Goal: Task Accomplishment & Management: Manage account settings

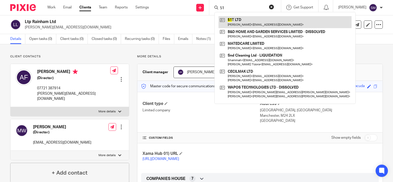
type input "51"
click at [230, 25] on link at bounding box center [284, 22] width 133 height 12
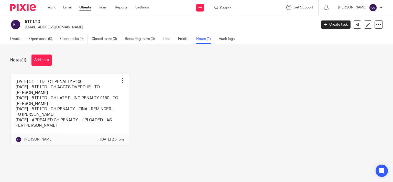
click at [105, 108] on link at bounding box center [69, 109] width 118 height 71
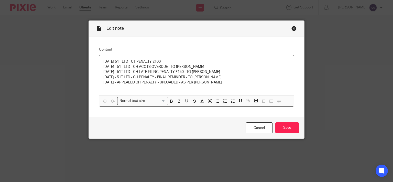
click at [292, 29] on div "Close this dialog window" at bounding box center [293, 28] width 5 height 5
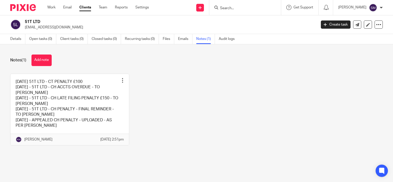
click at [261, 9] on form at bounding box center [246, 7] width 54 height 6
click at [242, 8] on input "Search" at bounding box center [242, 8] width 46 height 5
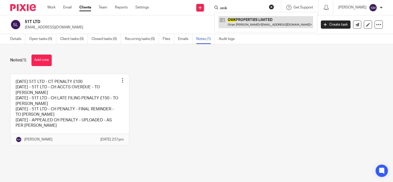
type input "omk"
click at [251, 25] on link at bounding box center [265, 22] width 95 height 12
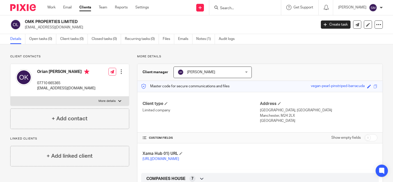
click at [88, 6] on link "Clients" at bounding box center [85, 7] width 12 height 5
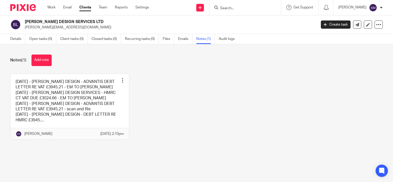
click at [225, 7] on input "Search" at bounding box center [242, 8] width 46 height 5
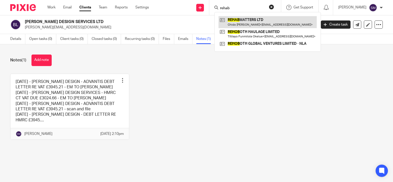
type input "rehab"
click at [249, 19] on link at bounding box center [267, 22] width 98 height 12
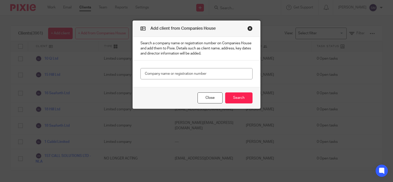
click at [199, 74] on input "text" at bounding box center [196, 74] width 112 height 12
type input "16714781"
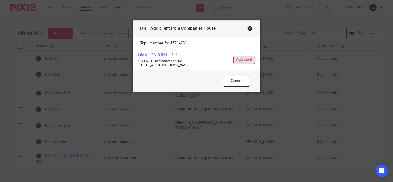
click at [243, 58] on button "Add client" at bounding box center [244, 60] width 22 height 8
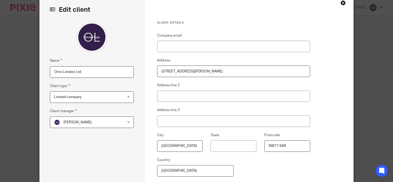
scroll to position [49, 0]
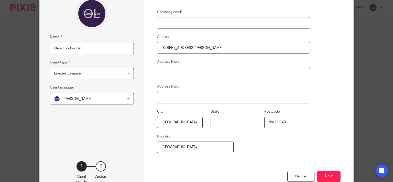
click at [97, 99] on span "[PERSON_NAME]" at bounding box center [86, 98] width 64 height 11
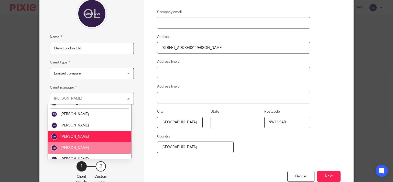
scroll to position [112, 0]
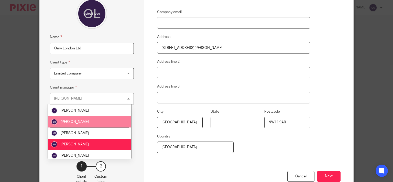
click at [90, 121] on li "[PERSON_NAME]" at bounding box center [89, 121] width 83 height 11
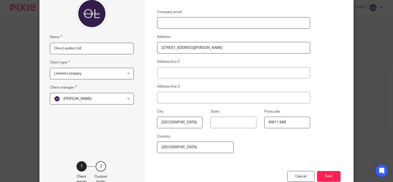
click at [187, 19] on input "Company email" at bounding box center [233, 23] width 153 height 12
paste input ""Mark Winegarten" <mark@hillbourne.co.uk>"
drag, startPoint x: 191, startPoint y: 23, endPoint x: 152, endPoint y: 16, distance: 40.3
click at [157, 17] on input ""Mark Winegarten" <mark@hillbourne.co.uk>" at bounding box center [233, 23] width 153 height 12
click at [214, 22] on input "mark@hillbourne.co.uk>" at bounding box center [233, 23] width 153 height 12
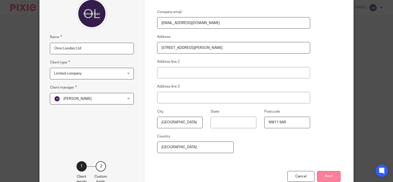
type input "[EMAIL_ADDRESS][DOMAIN_NAME]"
click at [329, 173] on button "Next" at bounding box center [329, 176] width 24 height 11
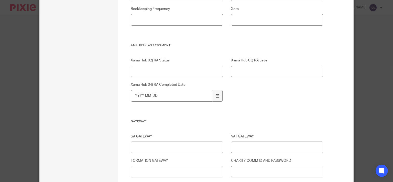
scroll to position [719, 0]
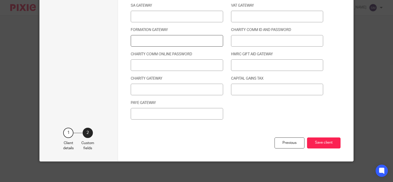
click at [143, 40] on input "FORMATION GATEWAY" at bounding box center [177, 41] width 92 height 12
type input "674805130109 / BRULIMAR100"
click at [313, 140] on button "Save client" at bounding box center [323, 142] width 33 height 11
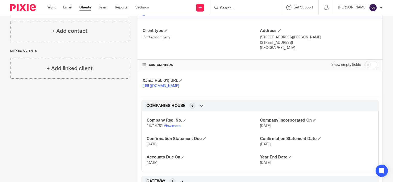
scroll to position [74, 0]
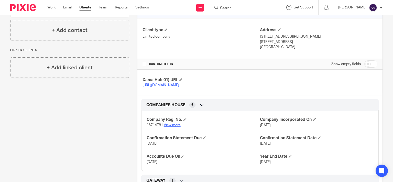
click at [173, 127] on link "View more" at bounding box center [172, 125] width 17 height 4
click at [219, 5] on form at bounding box center [246, 7] width 54 height 6
click at [223, 6] on input "Search" at bounding box center [242, 8] width 46 height 5
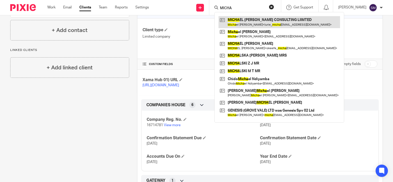
type input "MICHA"
click at [242, 20] on link at bounding box center [278, 22] width 121 height 12
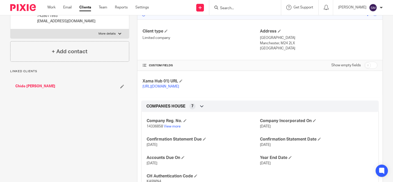
scroll to position [74, 0]
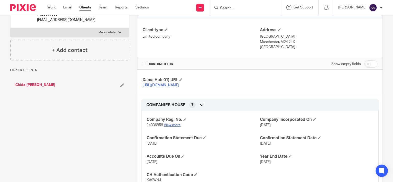
click at [169, 127] on link "View more" at bounding box center [172, 125] width 17 height 4
click at [232, 7] on input "Search" at bounding box center [242, 8] width 46 height 5
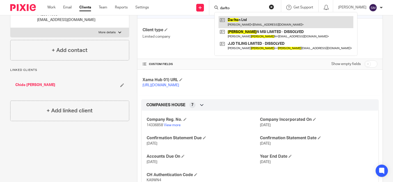
type input "darlto"
click at [238, 25] on link at bounding box center [285, 22] width 135 height 12
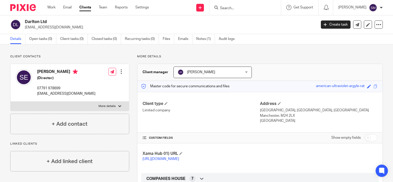
click at [241, 5] on form at bounding box center [246, 7] width 54 height 6
click at [237, 9] on input "Search" at bounding box center [242, 8] width 46 height 5
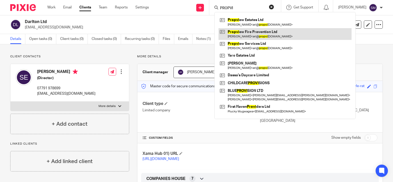
type input "PROPVI"
click at [267, 32] on link at bounding box center [284, 34] width 133 height 12
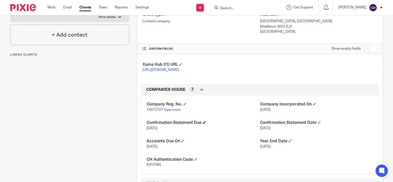
scroll to position [98, 0]
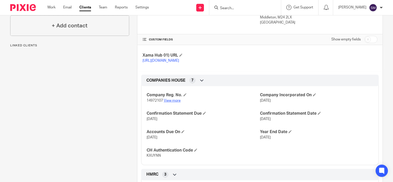
click at [170, 102] on link "View more" at bounding box center [172, 101] width 17 height 4
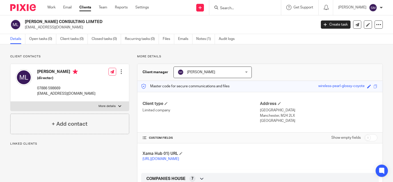
click at [237, 7] on input "Search" at bounding box center [242, 8] width 46 height 5
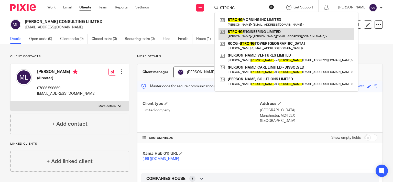
type input "STRONG"
click at [253, 31] on link at bounding box center [286, 34] width 136 height 12
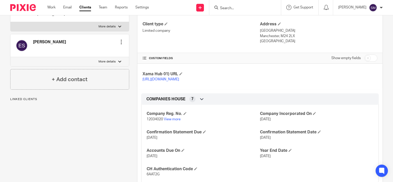
scroll to position [123, 0]
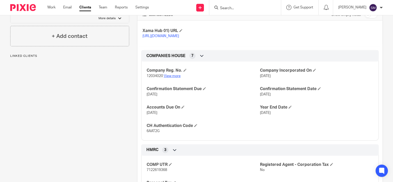
click at [170, 78] on link "View more" at bounding box center [172, 76] width 17 height 4
click at [235, 4] on div at bounding box center [245, 7] width 72 height 15
click at [222, 4] on div at bounding box center [245, 7] width 72 height 15
click at [219, 9] on input "Search" at bounding box center [242, 8] width 46 height 5
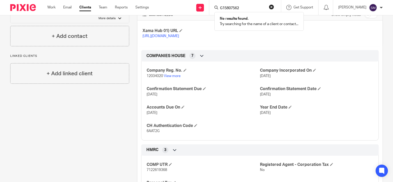
click button "submit" at bounding box center [0, 0] width 0 height 0
drag, startPoint x: 248, startPoint y: 7, endPoint x: 198, endPoint y: 7, distance: 49.3
click at [219, 7] on input "G15807562" at bounding box center [242, 8] width 46 height 5
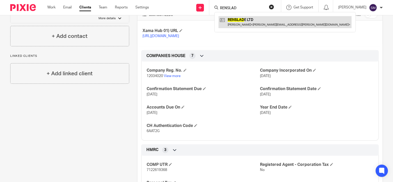
type input "RENSLAD"
click at [244, 27] on link at bounding box center [284, 22] width 133 height 12
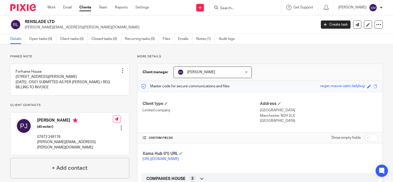
scroll to position [98, 0]
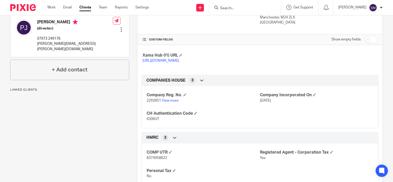
click at [171, 103] on p "2292851 View more" at bounding box center [202, 100] width 113 height 5
click at [170, 102] on link "View more" at bounding box center [170, 101] width 17 height 4
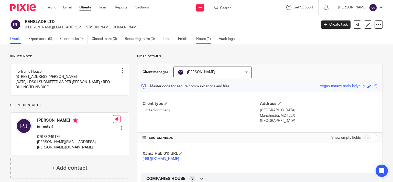
click at [205, 38] on link "Notes (1)" at bounding box center [205, 39] width 19 height 10
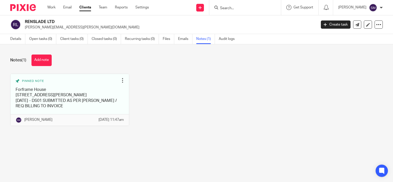
click at [235, 8] on input "Search" at bounding box center [242, 8] width 46 height 5
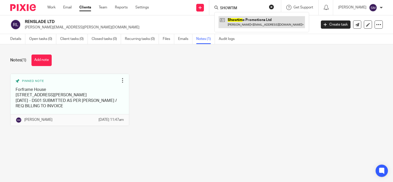
type input "SHOWTIM"
click at [254, 24] on link at bounding box center [261, 22] width 86 height 12
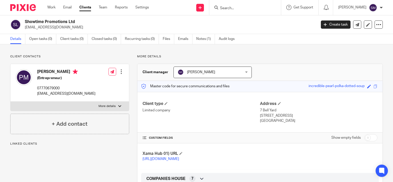
drag, startPoint x: 67, startPoint y: 21, endPoint x: 23, endPoint y: 22, distance: 44.2
click at [25, 22] on h2 "Showtime Promotions Ltd" at bounding box center [140, 21] width 231 height 5
copy h2 "Showtime Promotions"
click at [219, 6] on form at bounding box center [246, 7] width 54 height 6
click at [221, 6] on input "Search" at bounding box center [242, 8] width 46 height 5
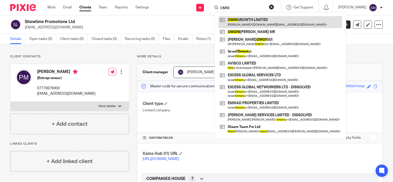
type input "OMNI"
click at [229, 18] on link at bounding box center [279, 22] width 123 height 12
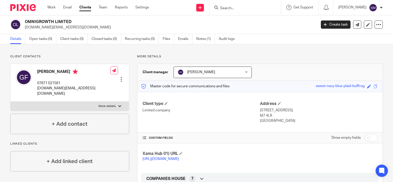
click at [234, 8] on input "Search" at bounding box center [242, 8] width 46 height 5
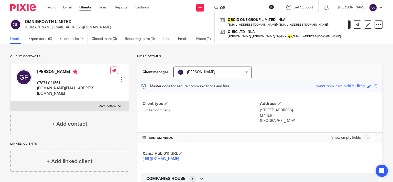
drag, startPoint x: 225, startPoint y: 6, endPoint x: 200, endPoint y: 7, distance: 25.1
click at [209, 7] on div "QB QB OID ONE GROUP LIMITED - NLA [EMAIL_ADDRESS][DOMAIN_NAME] < [DOMAIN_NAME][…" at bounding box center [245, 7] width 72 height 15
click at [227, 8] on input "QB" at bounding box center [242, 8] width 46 height 5
type input "Q"
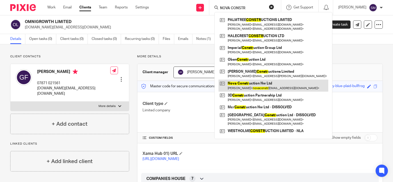
type input "NOVA CONSTR"
click at [274, 86] on link at bounding box center [273, 85] width 110 height 12
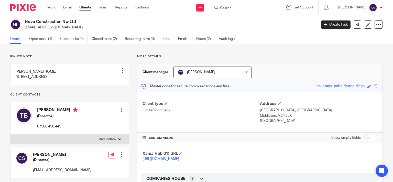
click at [245, 7] on input "Search" at bounding box center [242, 8] width 46 height 5
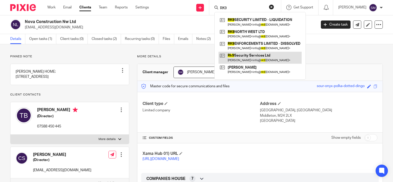
type input "RK9"
click at [258, 58] on link at bounding box center [259, 58] width 83 height 12
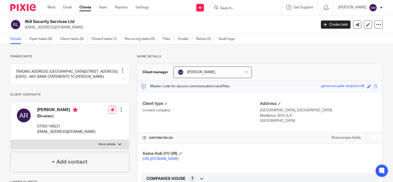
click at [232, 10] on input "Search" at bounding box center [242, 8] width 46 height 5
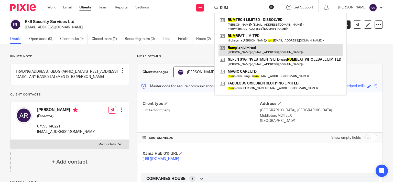
type input "RUM"
click at [249, 51] on link at bounding box center [280, 50] width 124 height 12
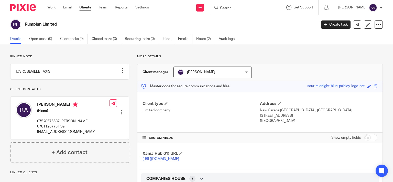
click at [229, 6] on form at bounding box center [246, 7] width 54 height 6
click at [229, 7] on input "Search" at bounding box center [242, 8] width 46 height 5
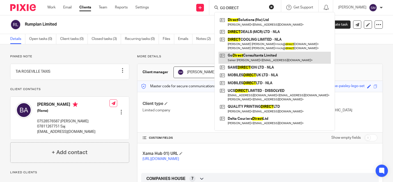
type input "GO DIRECT"
click at [259, 62] on link at bounding box center [274, 58] width 112 height 12
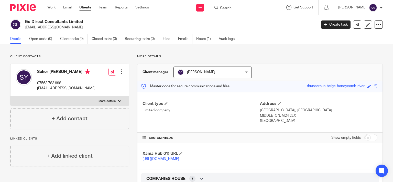
click at [231, 5] on form at bounding box center [246, 7] width 54 height 6
click at [229, 6] on form at bounding box center [246, 7] width 54 height 6
click at [224, 7] on input "Search" at bounding box center [242, 8] width 46 height 5
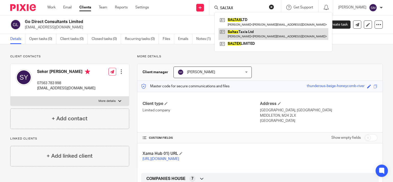
type input "SALTAX"
click at [231, 29] on link at bounding box center [273, 34] width 110 height 12
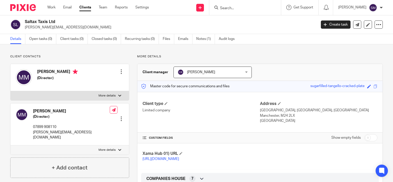
drag, startPoint x: 56, startPoint y: 21, endPoint x: 45, endPoint y: 22, distance: 11.0
click at [45, 22] on h2 "Saltax Taxis Ltd" at bounding box center [140, 21] width 231 height 5
click at [65, 24] on h2 "Saltax Taxis Ltd" at bounding box center [140, 21] width 231 height 5
click at [228, 8] on input "Search" at bounding box center [242, 8] width 46 height 5
type input "BPS"
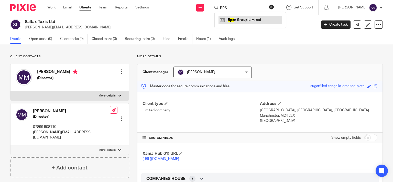
click at [236, 19] on link at bounding box center [249, 20] width 63 height 8
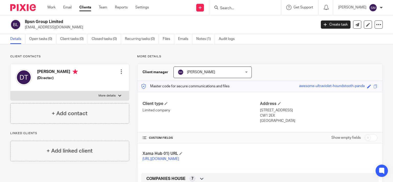
click at [235, 10] on input "Search" at bounding box center [242, 8] width 46 height 5
drag, startPoint x: 232, startPoint y: 8, endPoint x: 200, endPoint y: 8, distance: 32.5
click at [219, 8] on input "PATHF" at bounding box center [242, 8] width 46 height 5
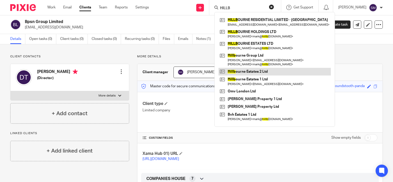
type input "HILLB"
click at [240, 73] on link at bounding box center [274, 72] width 112 height 8
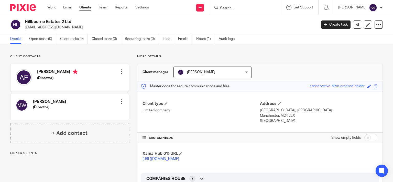
click at [44, 26] on p "[EMAIL_ADDRESS][DOMAIN_NAME]" at bounding box center [169, 27] width 288 height 5
click at [224, 6] on input "Search" at bounding box center [242, 8] width 46 height 5
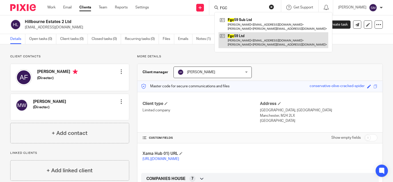
type input "FGC"
click at [245, 44] on link at bounding box center [273, 40] width 110 height 16
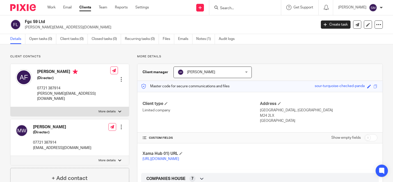
click at [63, 27] on p "abraham@norfeldestates.co.uk" at bounding box center [169, 27] width 288 height 5
click at [230, 6] on input "Search" at bounding box center [242, 8] width 46 height 5
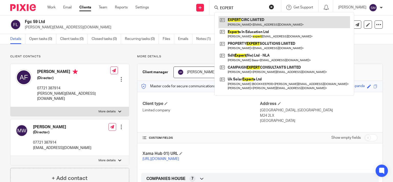
type input "ECPERT"
click at [237, 20] on link at bounding box center [283, 22] width 131 height 12
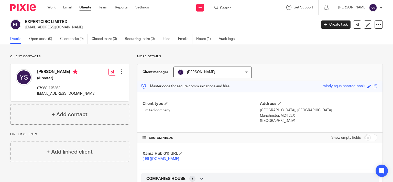
drag, startPoint x: 52, startPoint y: 21, endPoint x: 32, endPoint y: 22, distance: 20.2
click at [25, 22] on h2 "EXPERTCIRC LIMITED" at bounding box center [140, 21] width 231 height 5
copy h2 "EXPERTCIRC"
click at [234, 9] on input "Search" at bounding box center [242, 8] width 46 height 5
drag, startPoint x: 233, startPoint y: 8, endPoint x: 194, endPoint y: 8, distance: 38.8
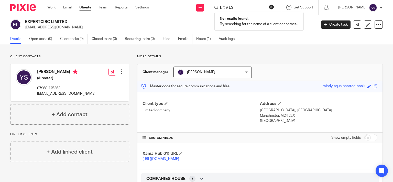
click at [219, 8] on input "NOMAX" at bounding box center [242, 8] width 46 height 5
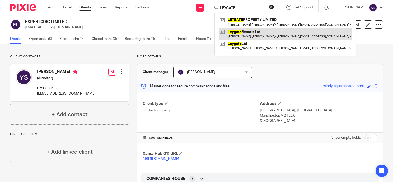
type input "LEYGATE"
click at [254, 29] on link at bounding box center [285, 34] width 134 height 12
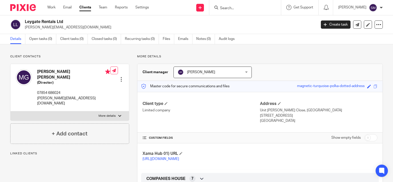
click at [368, 138] on input "checkbox" at bounding box center [370, 137] width 13 height 7
checkbox input "true"
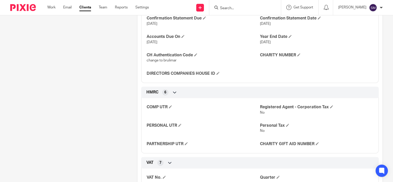
scroll to position [196, 0]
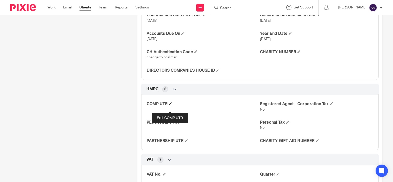
click at [171, 105] on span at bounding box center [170, 103] width 3 height 3
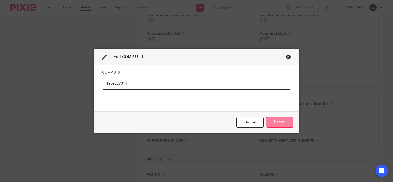
type input "1969227014"
click at [280, 123] on button "Update" at bounding box center [279, 122] width 27 height 11
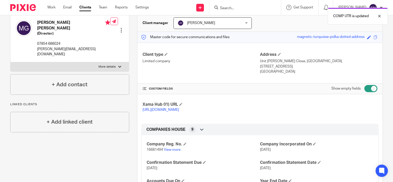
scroll to position [0, 0]
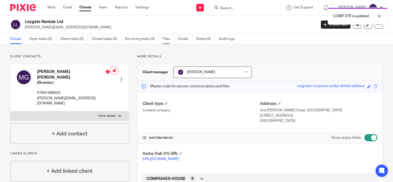
click at [167, 38] on link "Files" at bounding box center [169, 39] width 12 height 10
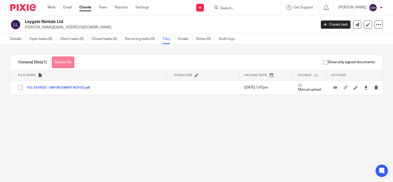
click at [64, 60] on button "Upload file" at bounding box center [63, 62] width 22 height 12
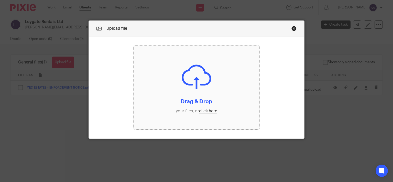
click at [198, 100] on input "file" at bounding box center [196, 88] width 125 height 84
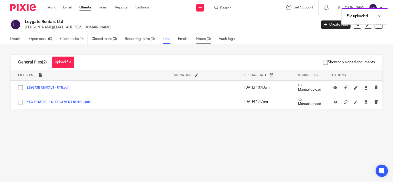
click at [203, 43] on link "Notes (0)" at bounding box center [205, 39] width 19 height 10
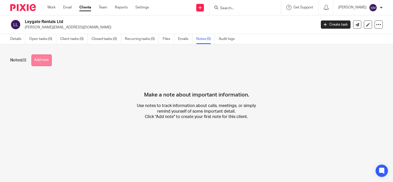
click at [45, 62] on button "Add note" at bounding box center [41, 60] width 20 height 12
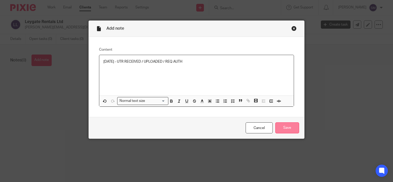
click at [287, 124] on input "Save" at bounding box center [287, 127] width 24 height 11
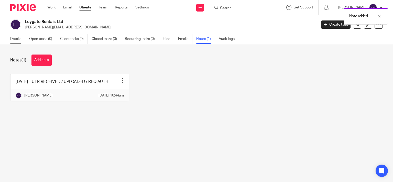
click at [15, 39] on link "Details" at bounding box center [17, 39] width 15 height 10
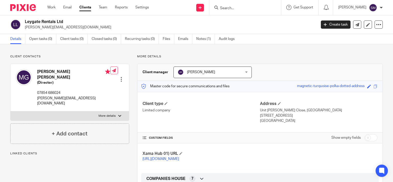
scroll to position [123, 0]
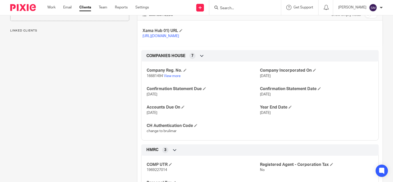
click at [160, 171] on span "1969227014" at bounding box center [156, 170] width 20 height 4
copy span "1969227014"
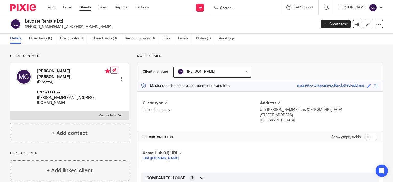
scroll to position [0, 0]
click at [222, 8] on input "Search" at bounding box center [242, 8] width 46 height 5
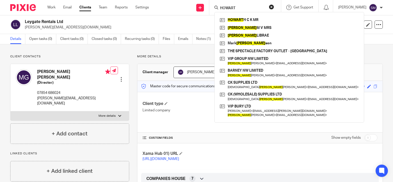
type input "HOWARTH"
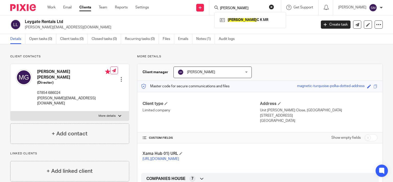
drag, startPoint x: 240, startPoint y: 7, endPoint x: 211, endPoint y: 4, distance: 29.1
click at [219, 6] on input "HOWARTH" at bounding box center [242, 8] width 46 height 5
click at [233, 7] on input "Search" at bounding box center [242, 8] width 46 height 5
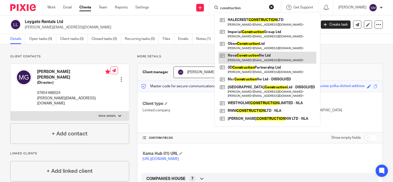
type input "construction"
click at [251, 55] on link at bounding box center [267, 58] width 98 height 12
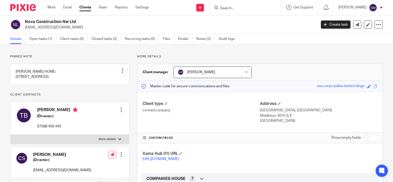
click at [63, 29] on p "[EMAIL_ADDRESS][DOMAIN_NAME]" at bounding box center [169, 27] width 288 height 5
click at [225, 9] on input "Search" at bounding box center [242, 8] width 46 height 5
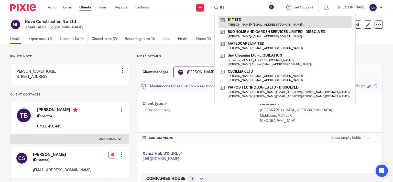
type input "51"
click at [245, 18] on link at bounding box center [284, 22] width 133 height 12
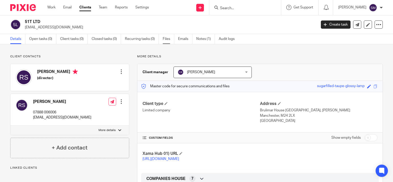
click at [166, 39] on link "Files" at bounding box center [169, 39] width 12 height 10
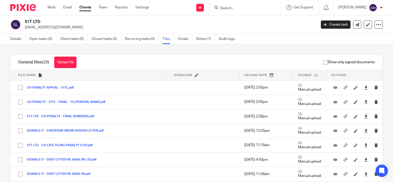
click at [219, 7] on input "Search" at bounding box center [242, 8] width 46 height 5
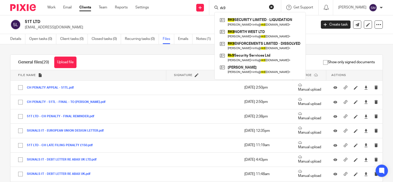
drag, startPoint x: 235, startPoint y: 7, endPoint x: 177, endPoint y: 1, distance: 58.1
click at [219, 7] on input "rk9" at bounding box center [242, 8] width 46 height 5
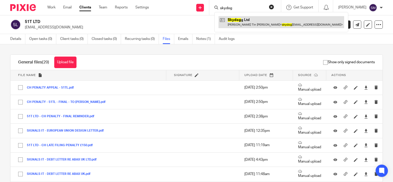
type input "skydog"
click at [235, 22] on link at bounding box center [280, 22] width 125 height 12
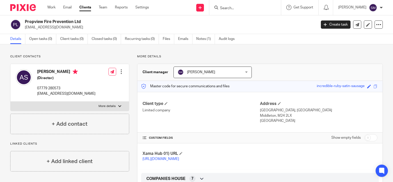
scroll to position [98, 0]
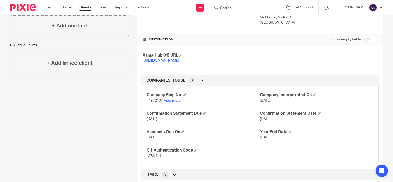
click at [223, 7] on input "Search" at bounding box center [242, 8] width 46 height 5
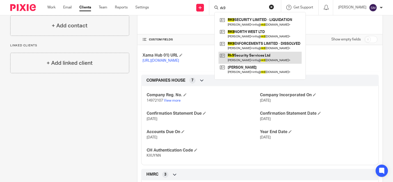
type input "rk9"
click at [256, 54] on link at bounding box center [259, 58] width 83 height 12
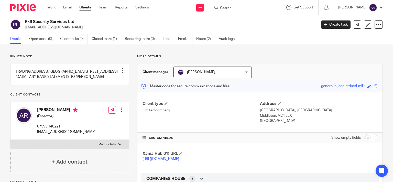
click at [52, 27] on p "[EMAIL_ADDRESS][DOMAIN_NAME]" at bounding box center [169, 27] width 288 height 5
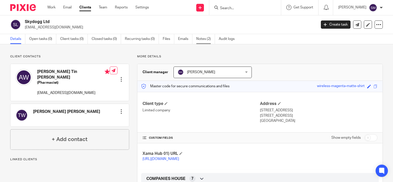
click at [204, 37] on link "Notes (2)" at bounding box center [205, 39] width 19 height 10
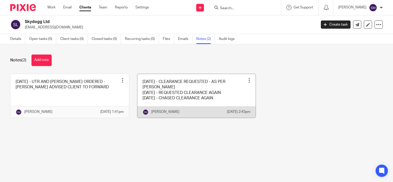
click at [227, 97] on link at bounding box center [196, 96] width 118 height 44
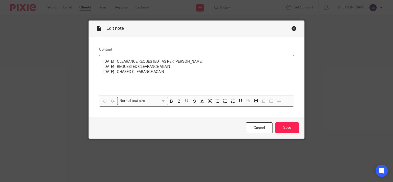
click at [291, 30] on div "Close this dialog window" at bounding box center [293, 28] width 5 height 5
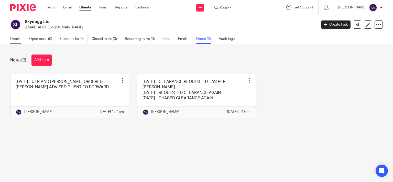
click at [14, 40] on link "Details" at bounding box center [17, 39] width 15 height 10
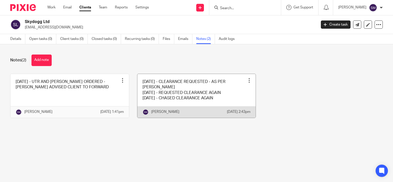
click at [221, 108] on div "Shinead MULVANEY 3 Dec 2024 2:43pm" at bounding box center [196, 112] width 118 height 12
click at [210, 89] on link at bounding box center [196, 96] width 118 height 44
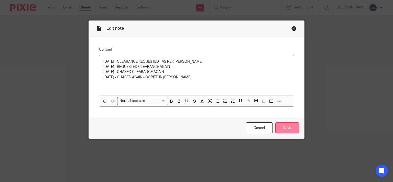
click at [294, 128] on input "Save" at bounding box center [287, 127] width 24 height 11
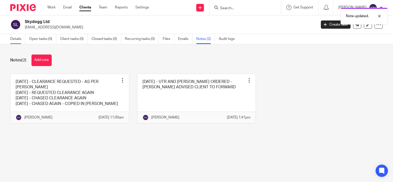
click at [15, 37] on link "Details" at bounding box center [17, 39] width 15 height 10
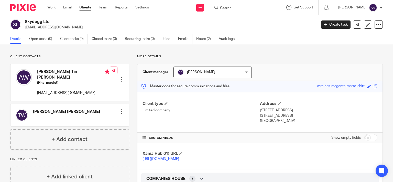
click at [227, 9] on input "Search" at bounding box center [242, 8] width 46 height 5
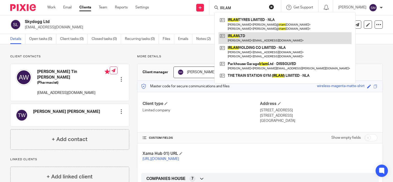
type input "IRLAM"
click at [250, 38] on link at bounding box center [284, 38] width 133 height 12
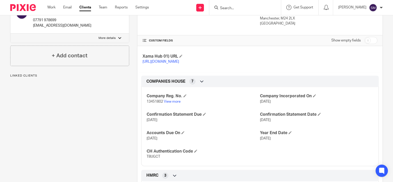
scroll to position [49, 0]
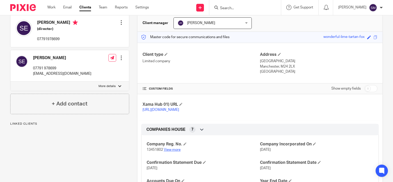
click at [173, 151] on link "View more" at bounding box center [172, 150] width 17 height 4
click at [226, 9] on input "Search" at bounding box center [242, 8] width 46 height 5
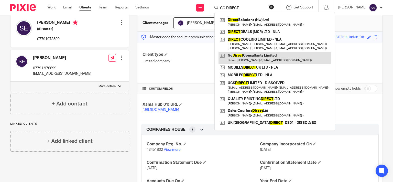
type input "GO DIRECT"
click at [259, 57] on link at bounding box center [274, 58] width 112 height 12
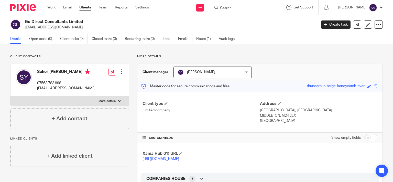
click at [230, 3] on div at bounding box center [245, 7] width 72 height 15
click at [229, 7] on input "Search" at bounding box center [242, 8] width 46 height 5
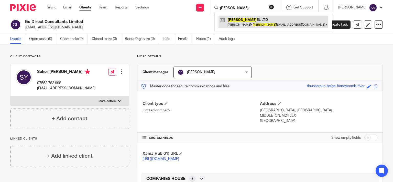
type input "GETZ"
click at [239, 18] on link at bounding box center [273, 22] width 110 height 12
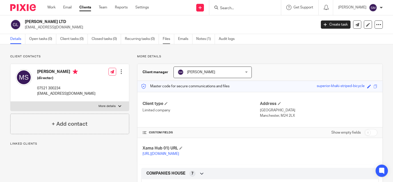
click at [166, 37] on link "Files" at bounding box center [169, 39] width 12 height 10
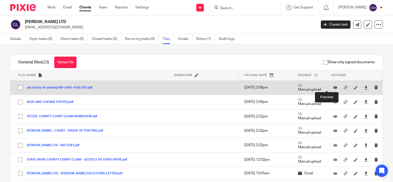
click at [333, 87] on icon at bounding box center [335, 88] width 4 height 4
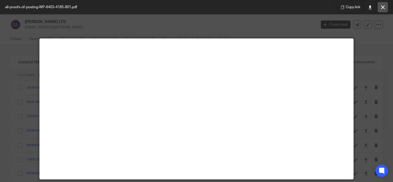
click at [386, 5] on button at bounding box center [382, 7] width 10 height 10
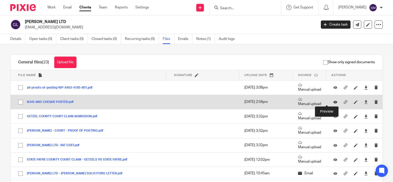
click at [333, 102] on icon at bounding box center [335, 102] width 4 height 4
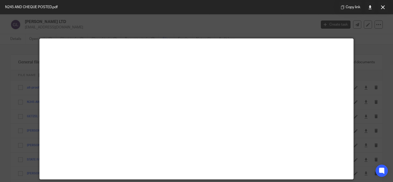
drag, startPoint x: 384, startPoint y: 9, endPoint x: 369, endPoint y: 2, distance: 16.6
click at [383, 9] on icon at bounding box center [383, 7] width 4 height 4
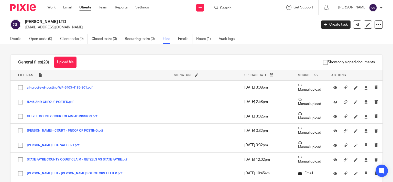
click at [236, 9] on input "Search" at bounding box center [242, 8] width 46 height 5
type input "51T"
click button "submit" at bounding box center [0, 0] width 0 height 0
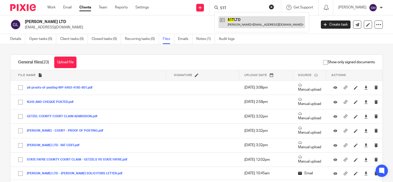
click at [233, 28] on link at bounding box center [261, 22] width 86 height 12
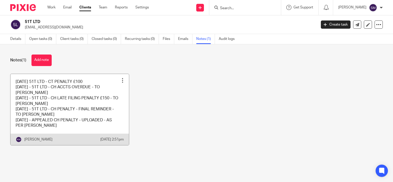
click at [72, 117] on link at bounding box center [69, 109] width 118 height 71
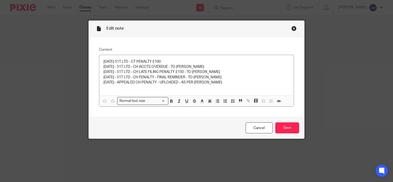
click at [291, 30] on div "Close this dialog window" at bounding box center [293, 28] width 5 height 5
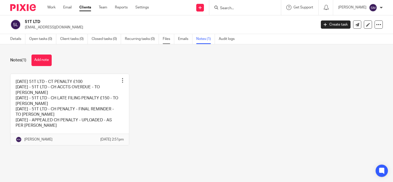
click at [167, 40] on link "Files" at bounding box center [169, 39] width 12 height 10
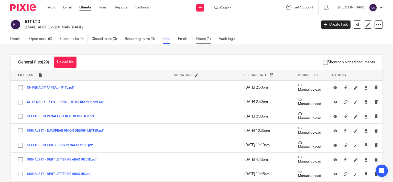
click at [206, 41] on link "Notes (1)" at bounding box center [205, 39] width 19 height 10
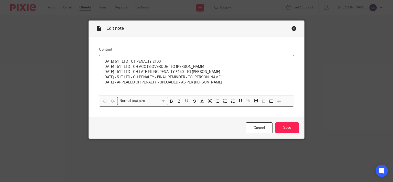
click at [246, 79] on p "17/06/25 - 51T LTD - CH PENALTY - FINAL REMINDER - TO CAROLINE" at bounding box center [196, 77] width 186 height 5
click at [242, 86] on div "30/04/24 51T LTD - CT PENALTY £100 22/04/25 - 51T LTD - CH ACCTS OVERDUE - TO C…" at bounding box center [196, 75] width 194 height 40
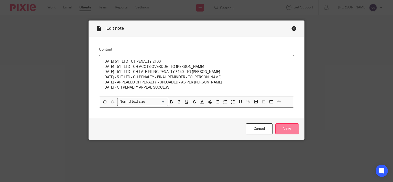
click at [278, 129] on input "Save" at bounding box center [287, 128] width 24 height 11
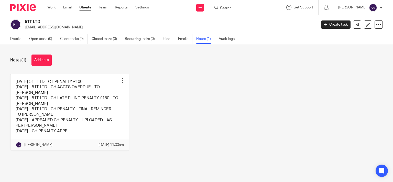
click at [229, 7] on input "Search" at bounding box center [242, 8] width 46 height 5
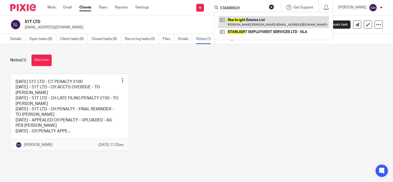
type input "STARBRIGH"
click at [249, 18] on link at bounding box center [273, 22] width 110 height 12
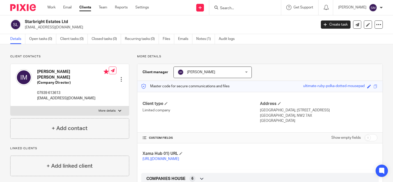
click at [230, 7] on input "Search" at bounding box center [242, 8] width 46 height 5
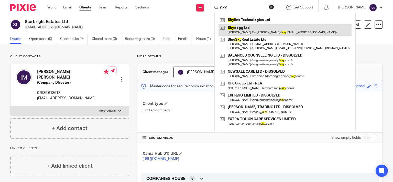
type input "SKY"
click at [258, 27] on link at bounding box center [284, 30] width 133 height 12
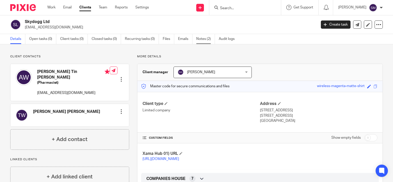
click at [201, 41] on link "Notes (2)" at bounding box center [205, 39] width 19 height 10
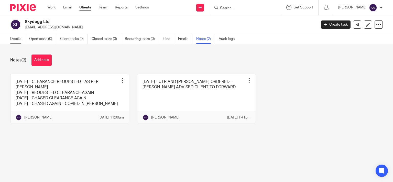
click at [12, 39] on link "Details" at bounding box center [17, 39] width 15 height 10
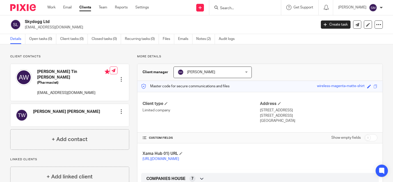
click at [366, 136] on input "checkbox" at bounding box center [370, 137] width 13 height 7
checkbox input "true"
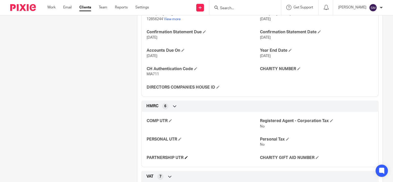
scroll to position [196, 0]
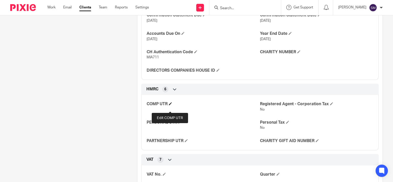
click at [169, 105] on span at bounding box center [170, 103] width 3 height 3
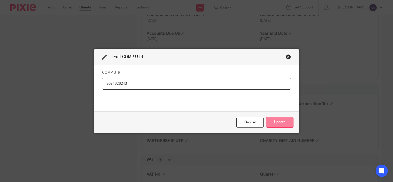
type input "2071626243"
click at [283, 120] on button "Update" at bounding box center [279, 122] width 27 height 11
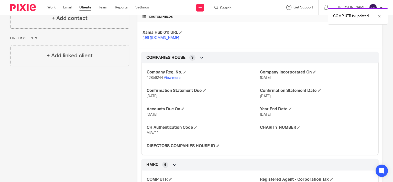
scroll to position [147, 0]
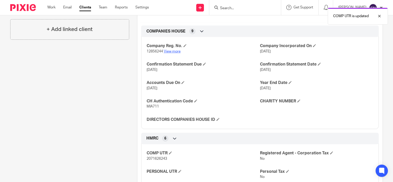
click at [173, 53] on link "View more" at bounding box center [172, 52] width 17 height 4
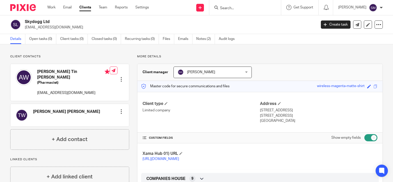
drag, startPoint x: 295, startPoint y: 115, endPoint x: 277, endPoint y: 113, distance: 18.5
click at [277, 113] on p "Altrincham, WA15 6AA" at bounding box center [318, 115] width 117 height 5
copy p "WA15 6AA"
click at [202, 41] on link "Notes (2)" at bounding box center [205, 39] width 19 height 10
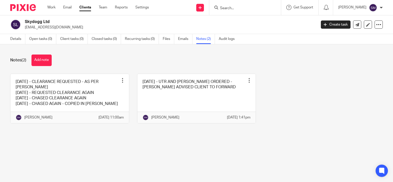
click at [171, 96] on link at bounding box center [196, 98] width 118 height 49
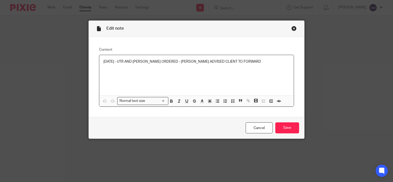
click at [262, 65] on div "[DATE] - UTR AND [PERSON_NAME] ORDERED - [PERSON_NAME] ADVISED CLIENT TO FORWARD" at bounding box center [196, 75] width 194 height 40
click at [294, 130] on input "Save" at bounding box center [287, 127] width 24 height 11
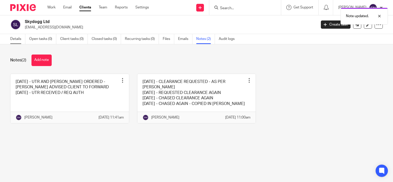
click at [19, 39] on link "Details" at bounding box center [17, 39] width 15 height 10
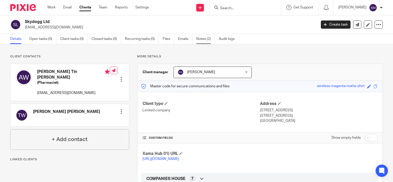
click at [199, 38] on link "Notes (2)" at bounding box center [205, 39] width 19 height 10
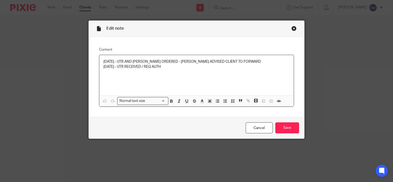
click at [181, 69] on p "16/09/25 - UTR RECEIVED / REQ AUTH" at bounding box center [196, 66] width 186 height 5
click at [282, 129] on input "Save" at bounding box center [287, 127] width 24 height 11
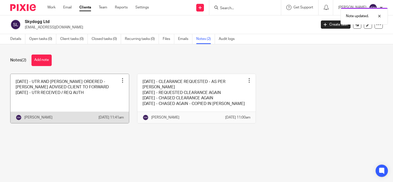
click at [76, 93] on link at bounding box center [69, 98] width 118 height 49
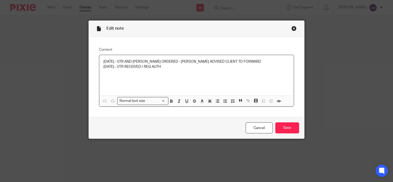
click at [297, 27] on div "Edit note" at bounding box center [196, 29] width 215 height 16
click at [292, 28] on div "Close this dialog window" at bounding box center [293, 28] width 5 height 5
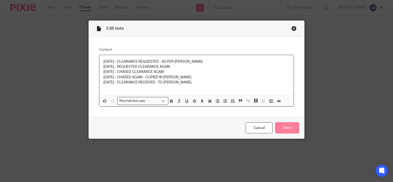
click at [285, 130] on input "Save" at bounding box center [287, 127] width 24 height 11
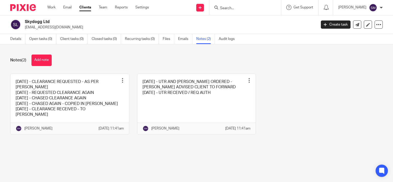
click at [234, 6] on input "Search" at bounding box center [242, 8] width 46 height 5
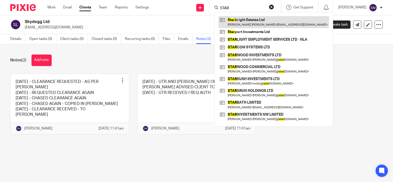
type input "STAR"
click at [243, 19] on link at bounding box center [273, 22] width 110 height 12
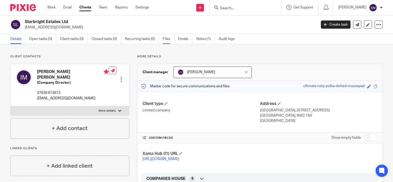
click at [165, 36] on link "Files" at bounding box center [169, 39] width 12 height 10
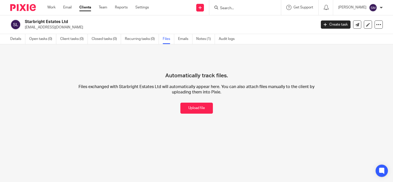
click at [185, 104] on button "Upload file" at bounding box center [196, 107] width 32 height 11
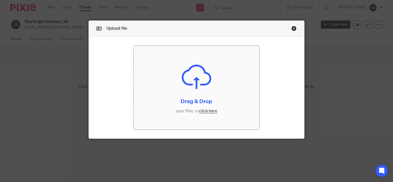
click at [185, 104] on input "file" at bounding box center [196, 88] width 125 height 84
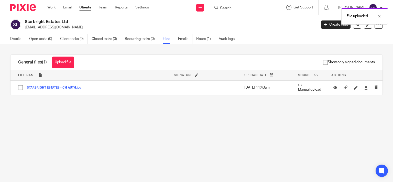
drag, startPoint x: 205, startPoint y: 35, endPoint x: 203, endPoint y: 46, distance: 11.1
click at [205, 35] on link "Notes (1)" at bounding box center [205, 39] width 19 height 10
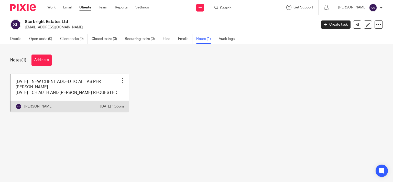
click at [104, 99] on link at bounding box center [69, 93] width 118 height 38
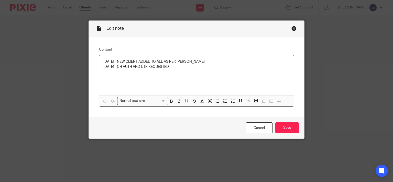
click at [198, 68] on p "[DATE] - CH AUTH AND UTR REQUESTED" at bounding box center [196, 66] width 186 height 5
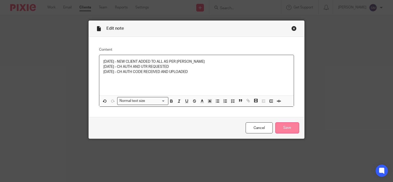
click at [283, 127] on input "Save" at bounding box center [287, 127] width 24 height 11
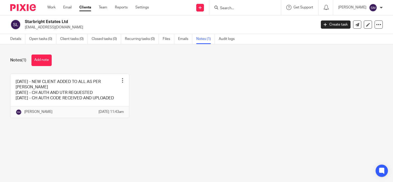
click at [229, 6] on form at bounding box center [246, 7] width 54 height 6
click at [228, 8] on input "Search" at bounding box center [242, 8] width 46 height 5
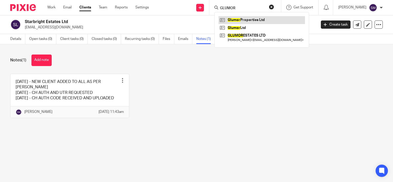
type input "GLUMOR"
click at [255, 18] on link at bounding box center [261, 20] width 86 height 8
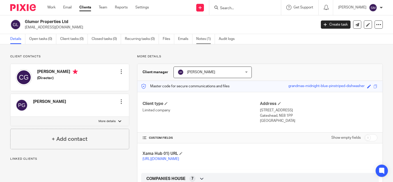
click at [203, 38] on link "Notes (1)" at bounding box center [205, 39] width 19 height 10
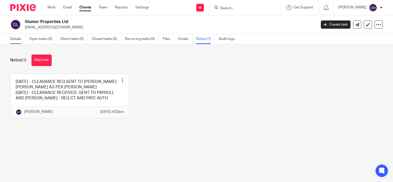
click at [16, 39] on link "Details" at bounding box center [17, 39] width 15 height 10
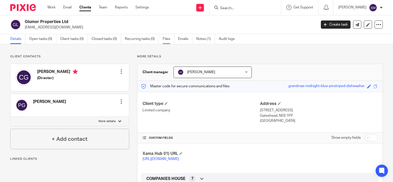
click at [165, 34] on link "Files" at bounding box center [169, 39] width 12 height 10
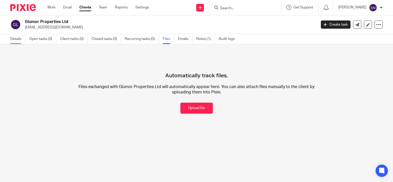
click at [14, 36] on link "Details" at bounding box center [17, 39] width 15 height 10
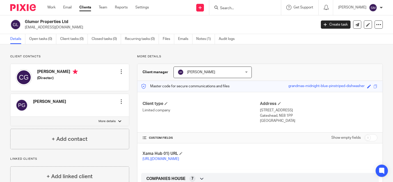
click at [87, 6] on link "Clients" at bounding box center [85, 7] width 12 height 5
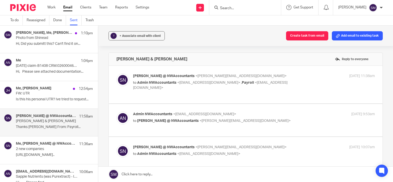
click at [244, 8] on input "Search" at bounding box center [242, 8] width 46 height 5
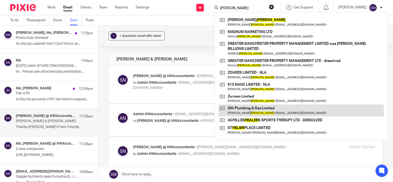
type input "HELLER"
click at [313, 106] on link at bounding box center [300, 110] width 165 height 12
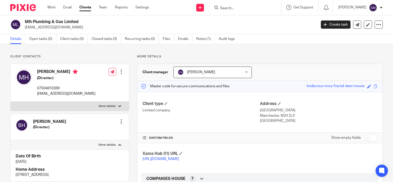
scroll to position [49, 0]
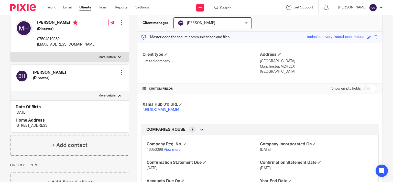
drag, startPoint x: 58, startPoint y: 127, endPoint x: 44, endPoint y: 125, distance: 14.2
click at [43, 124] on p "[STREET_ADDRESS]" at bounding box center [70, 125] width 108 height 5
copy p "M25 0HS"
click at [120, 72] on div at bounding box center [121, 72] width 5 height 5
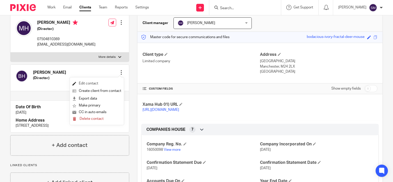
click at [116, 83] on link "Edit contact" at bounding box center [96, 83] width 49 height 7
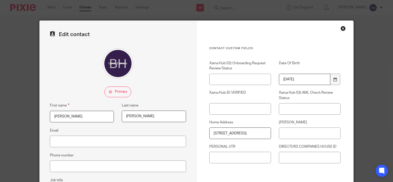
click at [309, 161] on input "DIRECTORS COMPANIES HOUSE ID" at bounding box center [310, 158] width 62 height 12
click at [290, 134] on input "[PERSON_NAME]" at bounding box center [310, 133] width 62 height 12
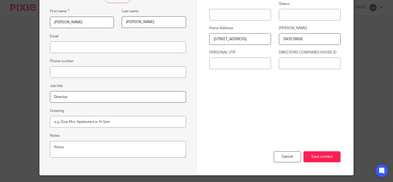
scroll to position [98, 0]
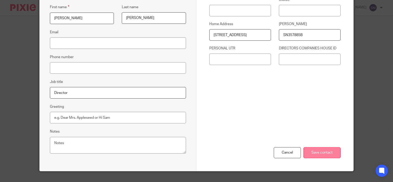
type input "SN357885B"
click at [321, 151] on input "Save contact" at bounding box center [321, 152] width 37 height 11
click at [332, 147] on input "Save contact" at bounding box center [321, 152] width 37 height 11
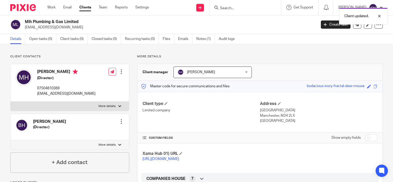
click at [119, 120] on div at bounding box center [121, 121] width 5 height 5
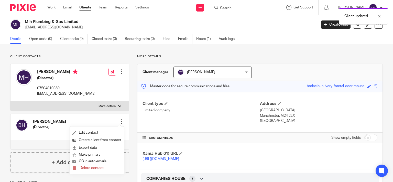
click at [103, 139] on link "Create client from contact" at bounding box center [96, 139] width 49 height 7
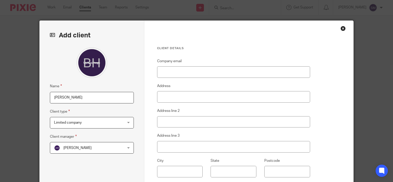
click at [96, 148] on span "[PERSON_NAME]" at bounding box center [86, 147] width 64 height 11
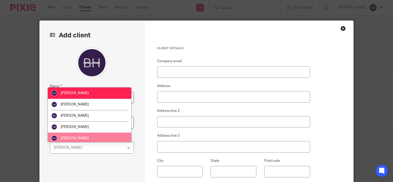
scroll to position [136, 0]
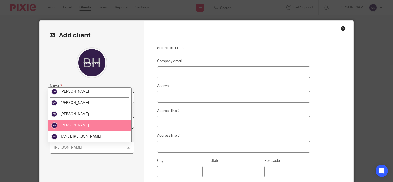
click at [88, 127] on li "[PERSON_NAME]" at bounding box center [89, 125] width 83 height 11
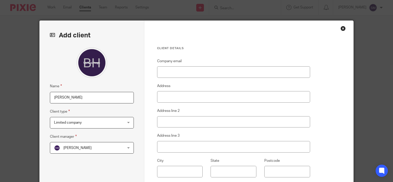
click at [88, 122] on span "Limited company" at bounding box center [86, 122] width 64 height 11
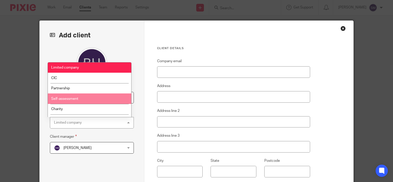
click at [77, 103] on li "Self-assessment" at bounding box center [89, 98] width 83 height 10
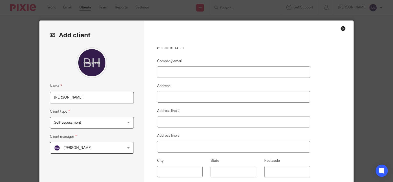
scroll to position [82, 0]
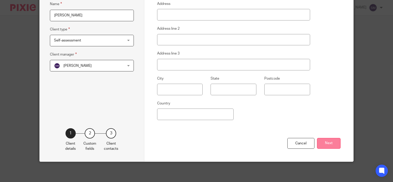
click at [324, 145] on button "Next" at bounding box center [329, 143] width 24 height 11
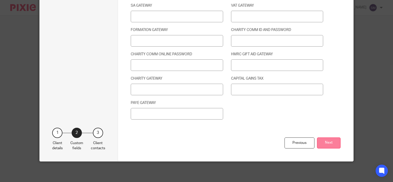
click at [330, 143] on button "Next" at bounding box center [329, 142] width 24 height 11
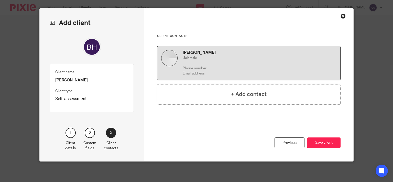
scroll to position [12, 0]
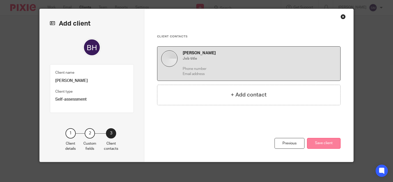
click at [332, 145] on button "Save client" at bounding box center [323, 143] width 33 height 11
click at [325, 146] on button "Save client" at bounding box center [323, 143] width 33 height 11
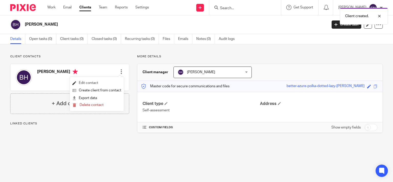
click at [91, 82] on link "Edit contact" at bounding box center [96, 82] width 49 height 7
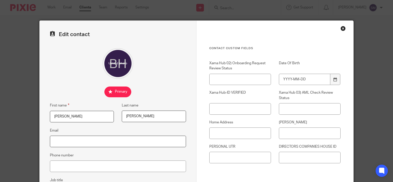
click at [109, 139] on input "Email" at bounding box center [118, 141] width 136 height 12
click at [245, 134] on input "Home Address" at bounding box center [240, 133] width 62 height 12
paste input "61 BISHOPS RD, M25 0HS"
type input "61 BISHOPS RD, M25 0HS"
click at [305, 132] on input "NINO" at bounding box center [310, 133] width 62 height 12
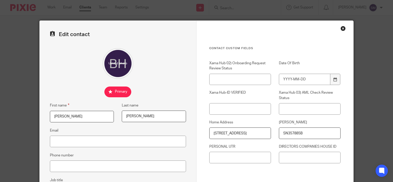
type input "SN357885B"
click at [315, 77] on input "Date Of Birth" at bounding box center [304, 80] width 51 height 12
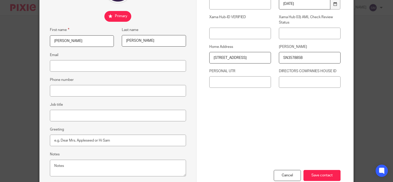
scroll to position [106, 0]
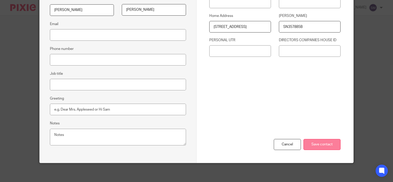
type input "1990-07-06"
click at [324, 139] on input "Save contact" at bounding box center [321, 144] width 37 height 11
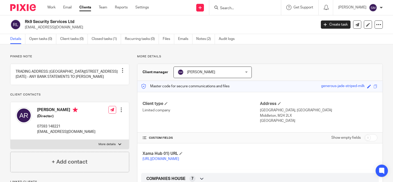
click at [230, 6] on input "Search" at bounding box center [242, 8] width 46 height 5
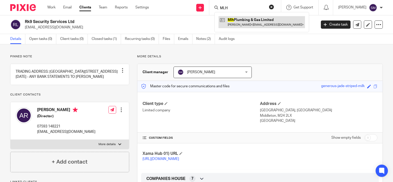
type input "MLH"
click at [256, 25] on link at bounding box center [261, 22] width 86 height 12
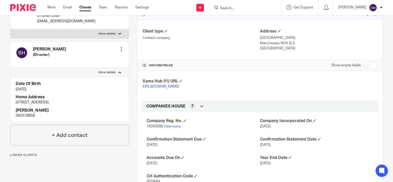
scroll to position [98, 0]
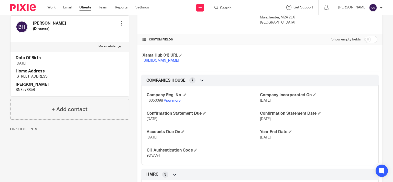
drag, startPoint x: 57, startPoint y: 75, endPoint x: 15, endPoint y: 75, distance: 41.7
click at [15, 75] on div "Date Of Birth [DATE] Home Address [STREET_ADDRESS] [PERSON_NAME] SN357885B" at bounding box center [69, 73] width 118 height 45
copy p "61 BISHOPS RD, M25 0HS"
click at [89, 8] on link "Clients" at bounding box center [85, 7] width 12 height 5
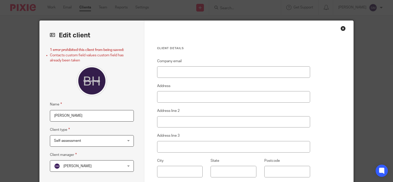
scroll to position [82, 0]
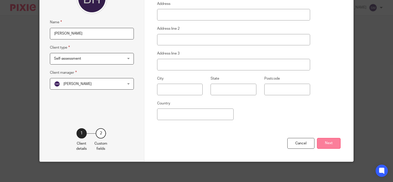
click at [326, 147] on button "Next" at bounding box center [329, 143] width 24 height 11
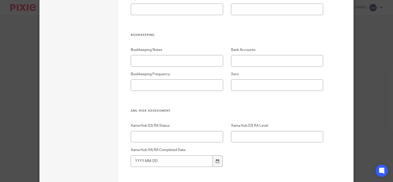
scroll to position [695, 0]
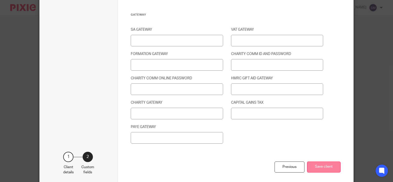
click at [329, 168] on button "Save client" at bounding box center [323, 166] width 33 height 11
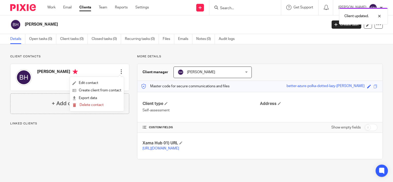
click at [110, 82] on link "Edit contact" at bounding box center [96, 82] width 49 height 7
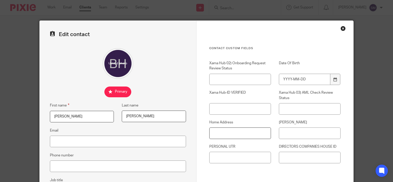
click at [234, 134] on input "Home Address" at bounding box center [240, 133] width 62 height 12
paste input "[STREET_ADDRESS]"
type input "61 BISHOPS RD, M25 0HS"
click at [288, 133] on input "NINO" at bounding box center [310, 133] width 62 height 12
type input "SN357885B"
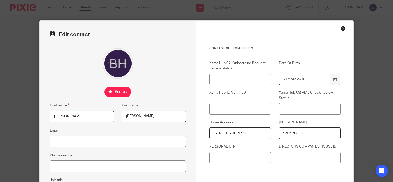
click at [309, 81] on input "Date Of Birth" at bounding box center [304, 80] width 51 height 12
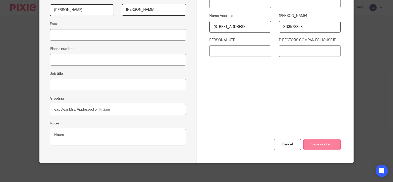
type input "1990-07-06"
click at [324, 143] on input "Save contact" at bounding box center [321, 144] width 37 height 11
click at [321, 145] on input "Save contact" at bounding box center [321, 144] width 37 height 11
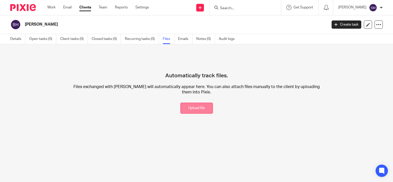
click at [192, 106] on button "Upload file" at bounding box center [196, 107] width 32 height 11
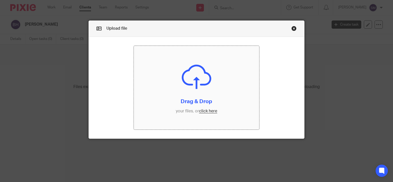
click at [191, 96] on input "file" at bounding box center [196, 88] width 125 height 84
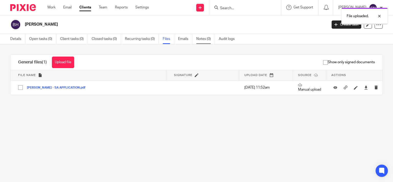
click at [202, 39] on link "Notes (0)" at bounding box center [205, 39] width 19 height 10
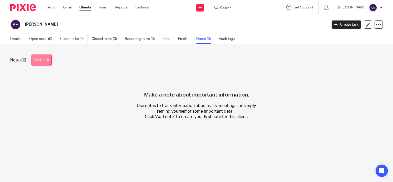
click at [39, 57] on button "Add note" at bounding box center [41, 60] width 20 height 12
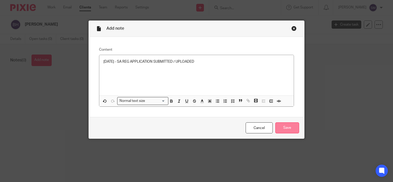
click at [294, 129] on input "Save" at bounding box center [287, 127] width 24 height 11
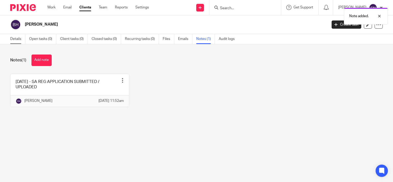
click at [19, 39] on link "Details" at bounding box center [17, 39] width 15 height 10
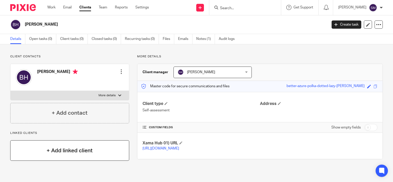
click at [73, 149] on h4 "+ Add linked client" at bounding box center [70, 150] width 46 height 8
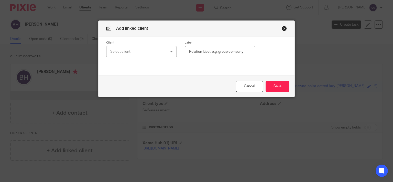
click at [157, 50] on div "Select client" at bounding box center [136, 51] width 53 height 11
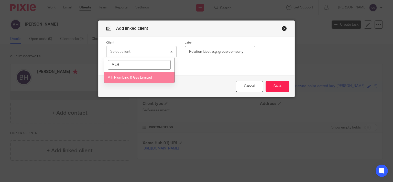
type input "MLH"
click at [141, 76] on li "Mlh Plumbing & Gas Limited" at bounding box center [139, 77] width 70 height 10
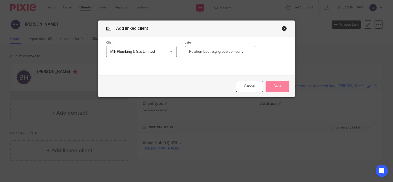
click at [279, 87] on button "Save" at bounding box center [277, 86] width 24 height 11
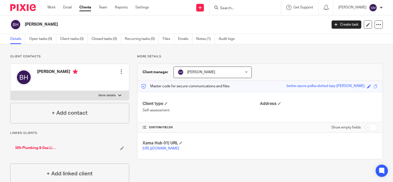
click at [40, 146] on link "Mlh Plumbing & Gas Limited" at bounding box center [36, 147] width 43 height 5
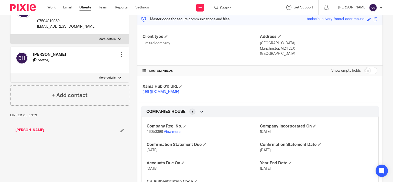
scroll to position [74, 0]
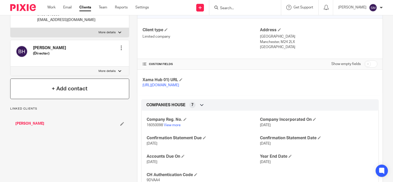
click at [78, 90] on h4 "+ Add contact" at bounding box center [70, 89] width 36 height 8
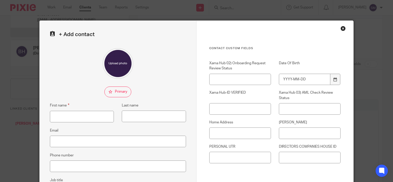
click at [341, 28] on div "Close this dialog window" at bounding box center [342, 28] width 5 height 5
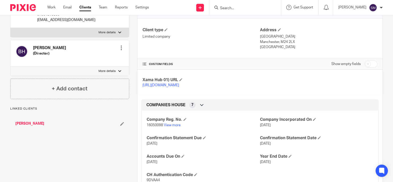
click at [101, 123] on div "[PERSON_NAME]" at bounding box center [58, 123] width 87 height 5
click at [66, 111] on div "Linked clients [PERSON_NAME]" at bounding box center [69, 119] width 119 height 25
click at [50, 107] on p "Linked clients" at bounding box center [69, 109] width 119 height 4
click at [33, 107] on p "Linked clients" at bounding box center [69, 109] width 119 height 4
click at [29, 109] on p "Linked clients" at bounding box center [69, 109] width 119 height 4
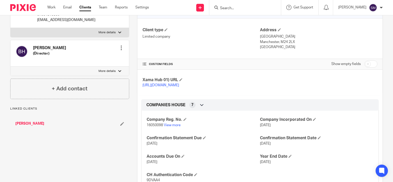
click at [59, 113] on div "Linked clients [PERSON_NAME]" at bounding box center [69, 119] width 119 height 25
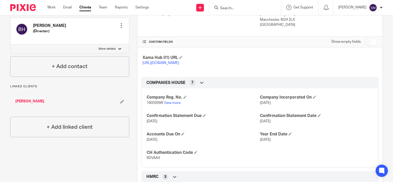
scroll to position [98, 0]
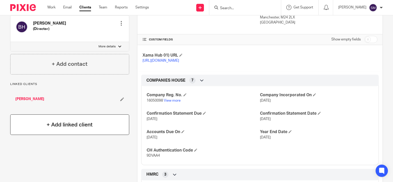
click at [62, 127] on h4 "+ Add linked client" at bounding box center [70, 125] width 46 height 8
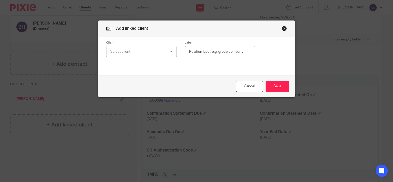
click at [149, 53] on div "Select client" at bounding box center [136, 51] width 53 height 11
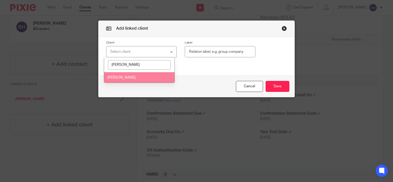
type input "HELLER"
click at [147, 78] on li "Michael Lawrence Heller" at bounding box center [139, 77] width 70 height 10
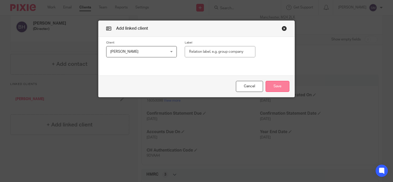
click at [277, 85] on button "Save" at bounding box center [277, 86] width 24 height 11
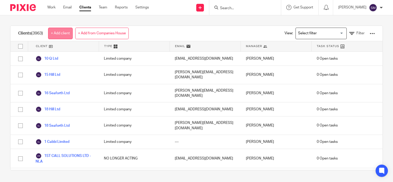
click at [67, 32] on link "+ Add client" at bounding box center [60, 34] width 25 height 12
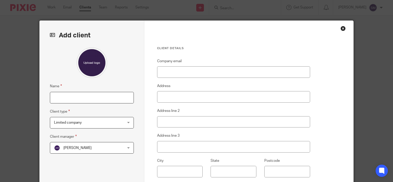
click at [78, 93] on input "Name" at bounding box center [92, 98] width 84 height 12
type input "[PERSON_NAME]"
click at [97, 123] on span "Limited company" at bounding box center [86, 122] width 64 height 11
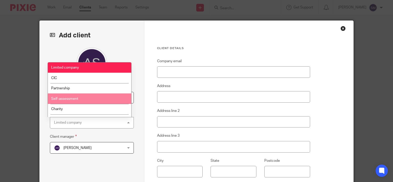
click at [83, 98] on li "Self-assessment" at bounding box center [89, 98] width 83 height 10
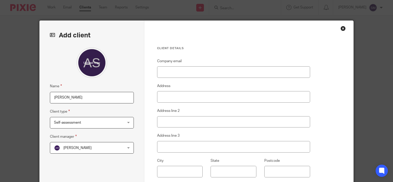
click at [80, 147] on span "[PERSON_NAME]" at bounding box center [77, 148] width 28 height 4
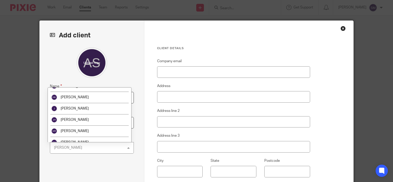
scroll to position [98, 0]
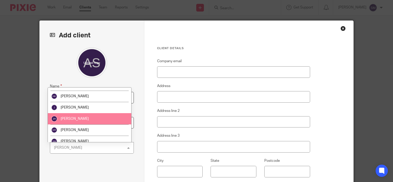
click at [76, 116] on li "[PERSON_NAME]" at bounding box center [89, 118] width 83 height 11
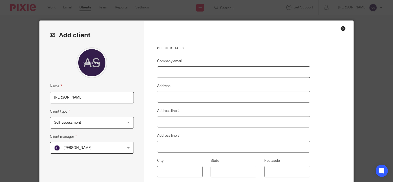
click at [179, 74] on input "Company email" at bounding box center [233, 72] width 153 height 12
paste input "[EMAIL_ADDRESS][DOMAIN_NAME]"
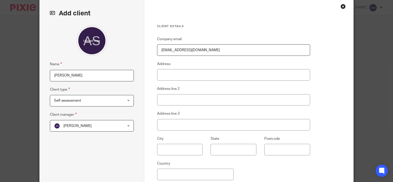
scroll to position [82, 0]
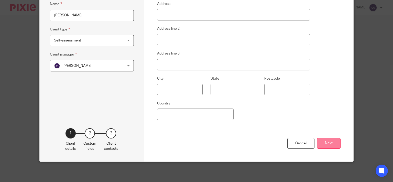
type input "[EMAIL_ADDRESS][DOMAIN_NAME]"
click at [323, 142] on button "Next" at bounding box center [329, 143] width 24 height 11
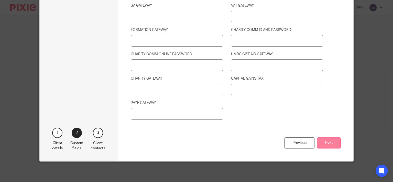
click at [325, 143] on button "Next" at bounding box center [329, 142] width 24 height 11
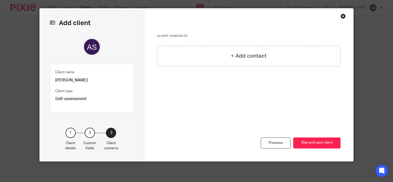
scroll to position [12, 0]
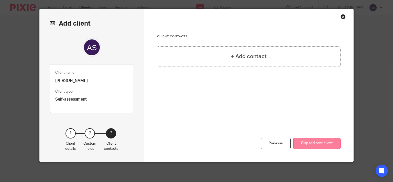
click at [306, 140] on button "Skip and save client" at bounding box center [316, 143] width 47 height 11
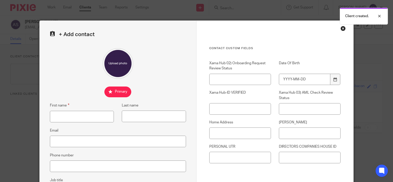
click at [64, 113] on input "First name" at bounding box center [82, 117] width 64 height 12
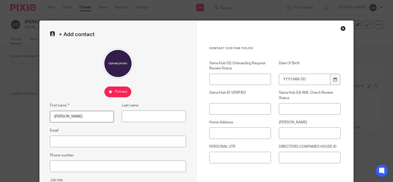
type input "ABRAHAM"
type input "STERN"
click at [75, 142] on input "Email" at bounding box center [118, 141] width 136 height 12
click at [299, 133] on input "NINO" at bounding box center [310, 133] width 62 height 12
click at [226, 132] on input "Home Address" at bounding box center [240, 133] width 62 height 12
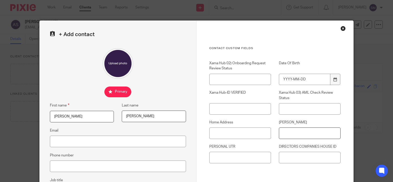
click at [297, 134] on input "NINO" at bounding box center [310, 133] width 62 height 12
type input "JR632319D"
click at [247, 157] on input "PERSONAL UTR" at bounding box center [240, 158] width 62 height 12
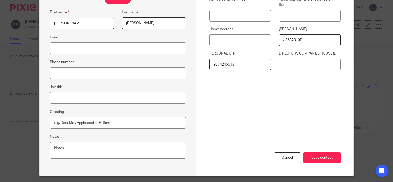
scroll to position [106, 0]
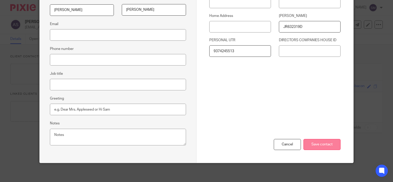
type input "9374245513"
click at [323, 145] on input "Save contact" at bounding box center [321, 144] width 37 height 11
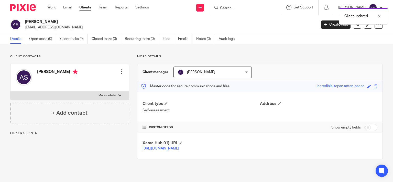
click at [201, 36] on link "Notes (0)" at bounding box center [205, 39] width 19 height 10
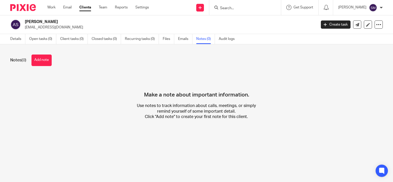
click at [50, 66] on button "Add note" at bounding box center [41, 60] width 20 height 12
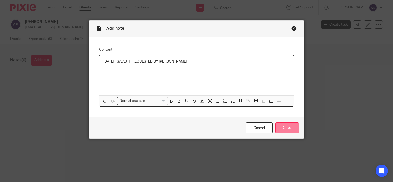
click at [284, 128] on input "Save" at bounding box center [287, 127] width 24 height 11
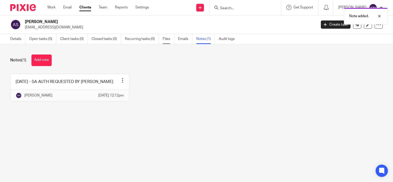
click at [165, 39] on link "Files" at bounding box center [169, 39] width 12 height 10
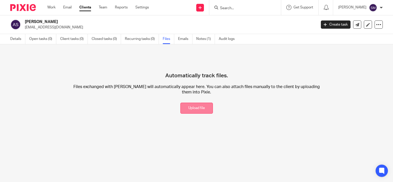
click at [186, 104] on button "Upload file" at bounding box center [196, 107] width 32 height 11
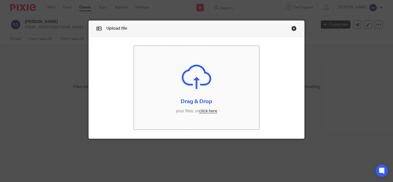
click at [185, 99] on input "file" at bounding box center [196, 88] width 125 height 84
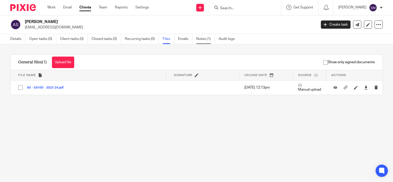
click at [202, 40] on link "Notes (1)" at bounding box center [205, 39] width 19 height 10
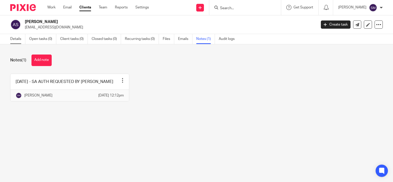
click at [18, 39] on link "Details" at bounding box center [17, 39] width 15 height 10
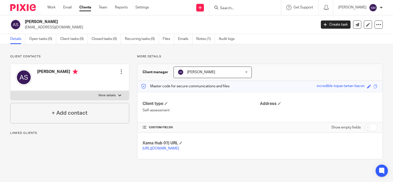
click at [121, 95] on label "More details" at bounding box center [69, 95] width 118 height 9
click at [10, 91] on input "More details" at bounding box center [10, 90] width 0 height 0
checkbox input "true"
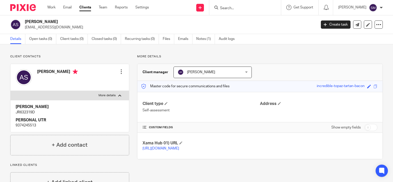
click at [119, 71] on div at bounding box center [121, 71] width 5 height 5
click at [90, 84] on link "Edit contact" at bounding box center [96, 82] width 49 height 7
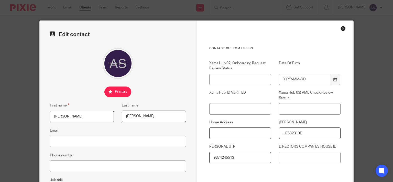
click at [244, 137] on input "Home Address" at bounding box center [240, 133] width 62 height 12
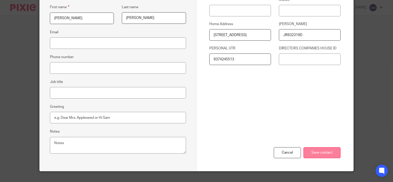
type input "[STREET_ADDRESS]"
click at [325, 150] on input "Save contact" at bounding box center [321, 152] width 37 height 11
click at [321, 155] on input "Save contact" at bounding box center [321, 152] width 37 height 11
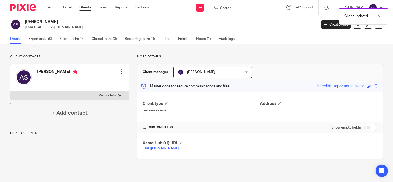
drag, startPoint x: 62, startPoint y: 20, endPoint x: 24, endPoint y: 20, distance: 38.1
click at [25, 20] on h2 "[PERSON_NAME]" at bounding box center [140, 21] width 231 height 5
copy h2 "ABRAHAM STERN"
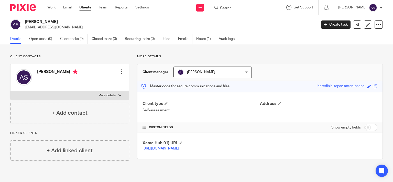
click at [94, 95] on label "More details" at bounding box center [69, 95] width 118 height 9
click at [10, 91] on input "More details" at bounding box center [10, 90] width 0 height 0
checkbox input "true"
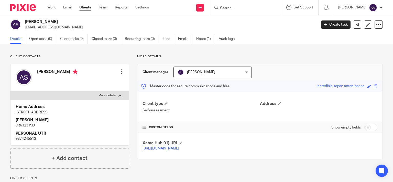
drag, startPoint x: 78, startPoint y: 113, endPoint x: 22, endPoint y: 108, distance: 56.7
click at [15, 109] on div "Home Address 3 LINKSWAY, PRESTWICH, M25 0JP NINO JR632319D PERSONAL UTR 9374245…" at bounding box center [69, 122] width 118 height 45
click at [78, 117] on h4 "[PERSON_NAME]" at bounding box center [70, 119] width 108 height 5
drag, startPoint x: 42, startPoint y: 113, endPoint x: 26, endPoint y: 111, distance: 16.3
click at [15, 112] on div "Home Address 3 LINKSWAY, PRESTWICH, M25 0JP NINO JR632319D PERSONAL UTR 9374245…" at bounding box center [69, 122] width 118 height 45
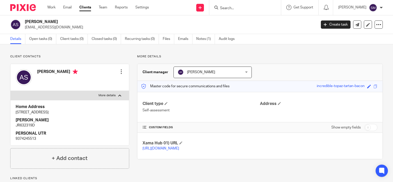
copy p "[STREET_ADDRESS]"
click at [119, 68] on div "Edit contact Create client from contact Export data Delete contact" at bounding box center [121, 71] width 5 height 10
click at [119, 71] on div at bounding box center [121, 71] width 5 height 5
click at [89, 83] on link "Edit contact" at bounding box center [96, 82] width 49 height 7
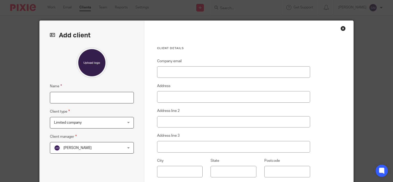
click at [87, 99] on input "Name" at bounding box center [92, 98] width 84 height 12
click at [79, 150] on span "ALEX Harris" at bounding box center [86, 147] width 64 height 11
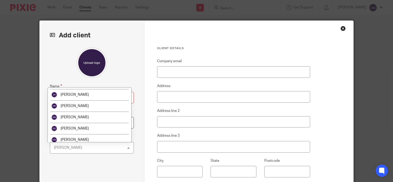
scroll to position [123, 0]
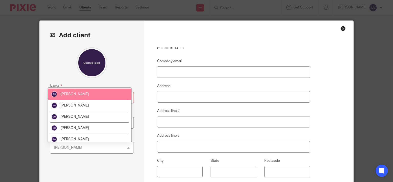
click at [78, 94] on span "Joel Hoffman" at bounding box center [75, 94] width 28 height 4
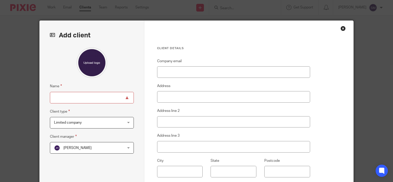
click at [78, 94] on input "Name" at bounding box center [92, 98] width 84 height 12
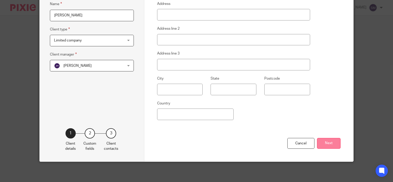
type input "DENA STERN"
click at [332, 145] on button "Next" at bounding box center [329, 143] width 24 height 11
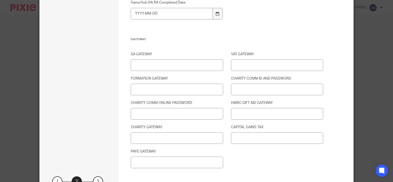
scroll to position [719, 0]
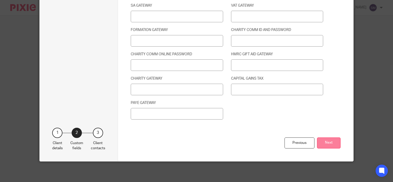
click at [336, 142] on button "Next" at bounding box center [329, 142] width 24 height 11
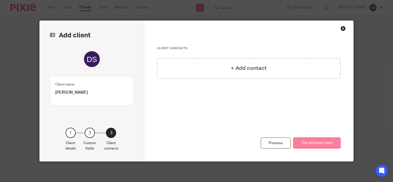
click at [313, 140] on button "Skip and save client" at bounding box center [316, 142] width 47 height 11
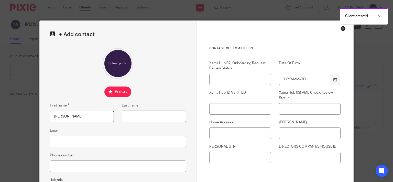
type input "[PERSON_NAME]"
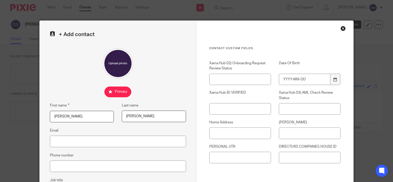
drag, startPoint x: 228, startPoint y: 126, endPoint x: 227, endPoint y: 130, distance: 4.2
click at [228, 126] on div "Home Address" at bounding box center [236, 129] width 70 height 19
click at [227, 130] on input "Home Address" at bounding box center [240, 133] width 62 height 12
paste input "[STREET_ADDRESS]"
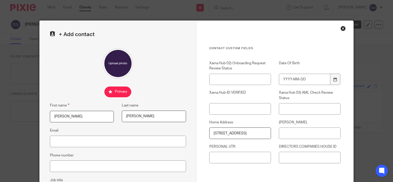
type input "[STREET_ADDRESS]"
click at [298, 132] on input "[PERSON_NAME]" at bounding box center [310, 133] width 62 height 12
click at [301, 77] on input "Date Of Birth" at bounding box center [304, 80] width 51 height 12
type input "1978-11-21"
click at [329, 135] on input "NINO" at bounding box center [310, 133] width 62 height 12
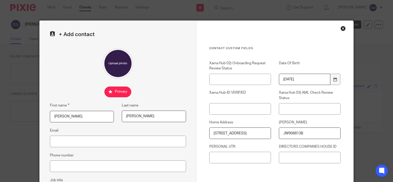
type input "JW906813B"
click at [258, 157] on input "PERSONAL UTR" at bounding box center [240, 158] width 62 height 12
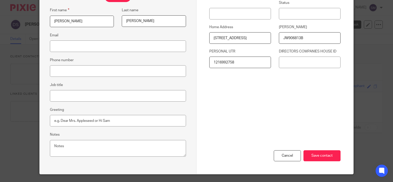
scroll to position [106, 0]
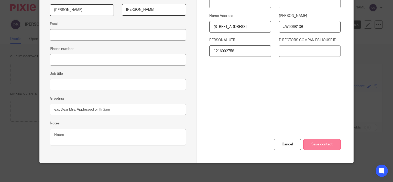
type input "1216992758"
click at [320, 148] on input "Save contact" at bounding box center [321, 144] width 37 height 11
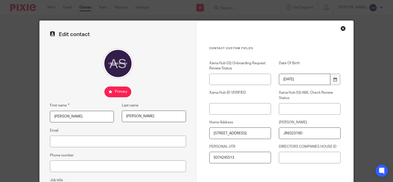
scroll to position [98, 0]
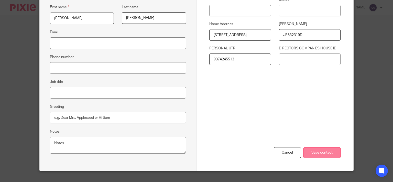
type input "[DATE]"
click at [321, 153] on input "Save contact" at bounding box center [321, 152] width 37 height 11
click at [317, 152] on input "Save contact" at bounding box center [321, 152] width 37 height 11
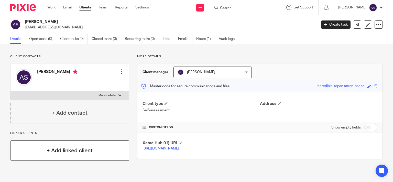
click at [88, 154] on h4 "+ Add linked client" at bounding box center [70, 150] width 46 height 8
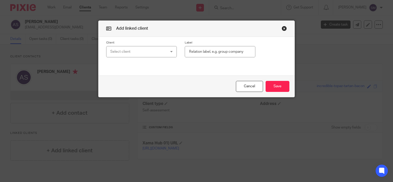
click at [137, 53] on div "Select client" at bounding box center [136, 51] width 53 height 11
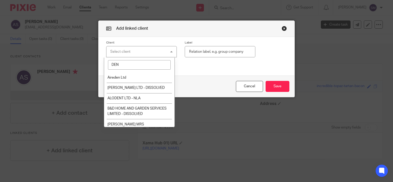
type input "DENA"
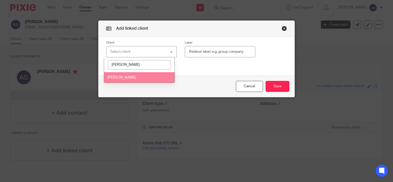
click at [148, 85] on div "Cancel Save" at bounding box center [196, 85] width 196 height 21
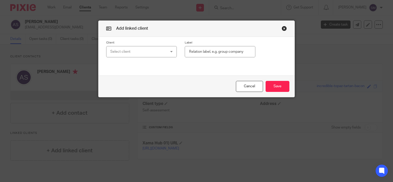
click at [146, 78] on div "Cancel Save" at bounding box center [196, 85] width 196 height 21
click at [139, 54] on div "Select client" at bounding box center [136, 51] width 53 height 11
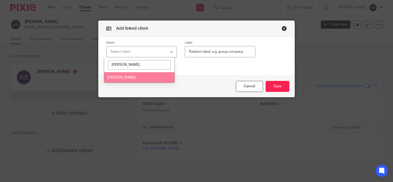
type input "DENA"
click at [145, 78] on li "DENA STERN" at bounding box center [139, 77] width 70 height 10
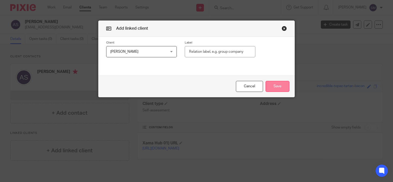
click at [277, 84] on button "Save" at bounding box center [277, 86] width 24 height 11
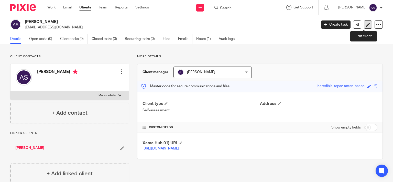
click at [366, 26] on icon at bounding box center [368, 25] width 4 height 4
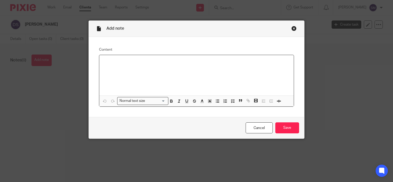
click at [177, 86] on div at bounding box center [196, 75] width 194 height 40
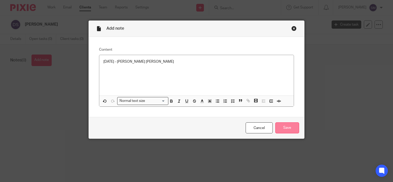
click at [293, 126] on input "Save" at bounding box center [287, 127] width 24 height 11
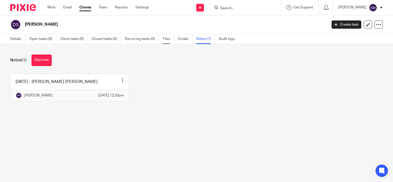
click at [169, 39] on link "Files" at bounding box center [169, 39] width 12 height 10
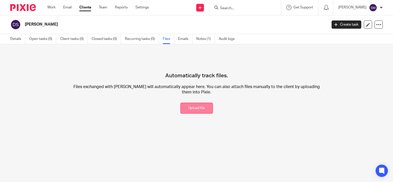
click at [193, 108] on button "Upload file" at bounding box center [196, 107] width 32 height 11
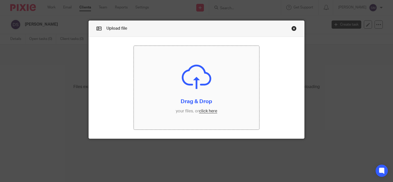
click at [191, 99] on input "file" at bounding box center [196, 88] width 125 height 84
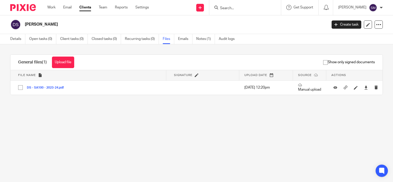
click at [8, 37] on div "Details Open tasks (0) Client tasks (0) Closed tasks (0) Recurring tasks (0) Fi…" at bounding box center [123, 39] width 247 height 10
click at [14, 37] on link "Details" at bounding box center [17, 39] width 15 height 10
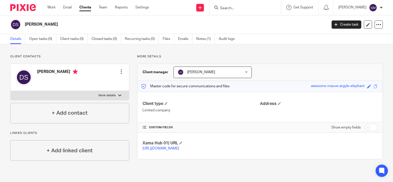
click at [225, 8] on input "Search" at bounding box center [242, 8] width 46 height 5
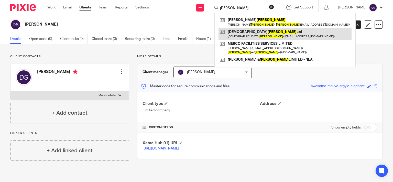
type input "GALVIN"
click at [251, 30] on link at bounding box center [284, 34] width 133 height 12
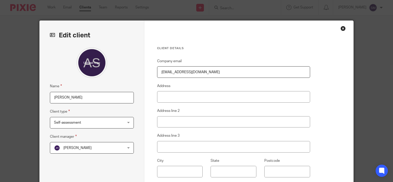
drag, startPoint x: 210, startPoint y: 73, endPoint x: 132, endPoint y: 72, distance: 78.2
click at [133, 73] on div "Edit client Name [PERSON_NAME] Client type Self-assessment Self-assessment Limi…" at bounding box center [197, 132] width 314 height 223
drag, startPoint x: 190, startPoint y: 70, endPoint x: 144, endPoint y: 70, distance: 45.7
click at [157, 70] on input "[EMAIL_ADDRESS][DOMAIN_NAME]" at bounding box center [233, 72] width 153 height 12
paste input ""Avi [PERSON_NAME]" <[EMAIL_ADDRESS][DOMAIN_NAME]>"
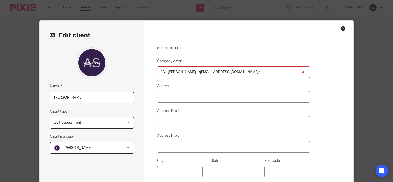
drag, startPoint x: 179, startPoint y: 71, endPoint x: 147, endPoint y: 75, distance: 32.7
click at [157, 75] on input ""Avi [PERSON_NAME]" <[EMAIL_ADDRESS][DOMAIN_NAME]>" at bounding box center [233, 72] width 153 height 12
click at [226, 68] on input "[EMAIL_ADDRESS][DOMAIN_NAME]>" at bounding box center [233, 72] width 153 height 12
drag, startPoint x: 201, startPoint y: 72, endPoint x: 146, endPoint y: 73, distance: 55.0
click at [157, 73] on input "[EMAIL_ADDRESS][DOMAIN_NAME]" at bounding box center [233, 72] width 153 height 12
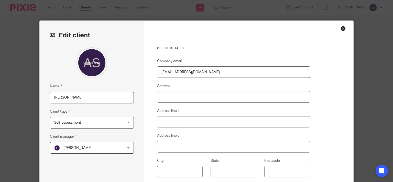
scroll to position [82, 0]
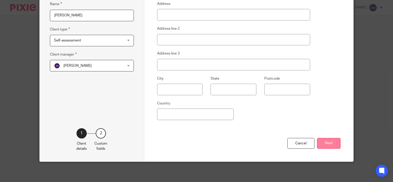
type input "[EMAIL_ADDRESS][DOMAIN_NAME]"
click at [331, 141] on button "Next" at bounding box center [329, 143] width 24 height 11
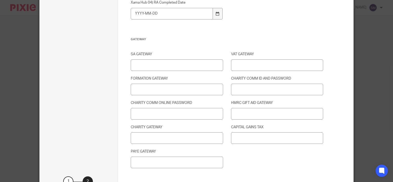
scroll to position [719, 0]
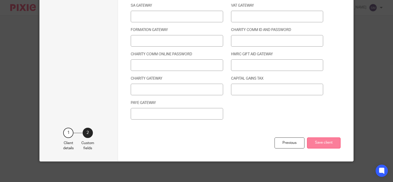
click at [331, 140] on button "Save client" at bounding box center [323, 142] width 33 height 11
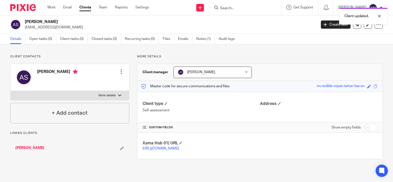
click at [32, 146] on link "[PERSON_NAME]" at bounding box center [29, 147] width 29 height 5
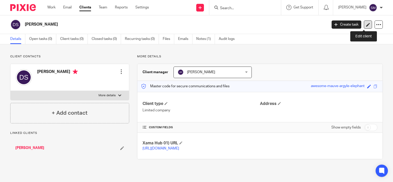
click at [366, 24] on icon at bounding box center [368, 25] width 4 height 4
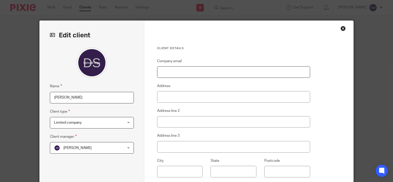
click at [194, 71] on input "Company email" at bounding box center [233, 72] width 153 height 12
paste input "[EMAIL_ADDRESS][DOMAIN_NAME]"
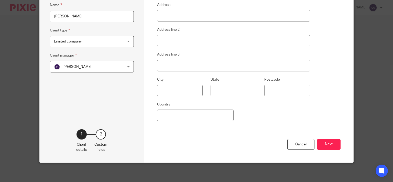
scroll to position [82, 0]
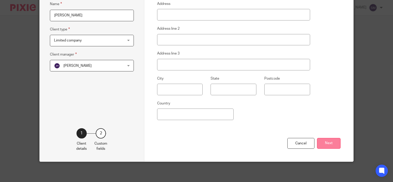
type input "[EMAIL_ADDRESS][DOMAIN_NAME]"
click at [327, 144] on button "Next" at bounding box center [329, 143] width 24 height 11
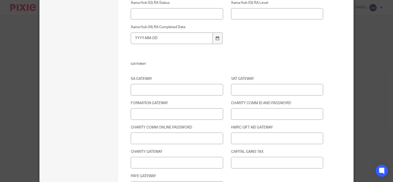
scroll to position [719, 0]
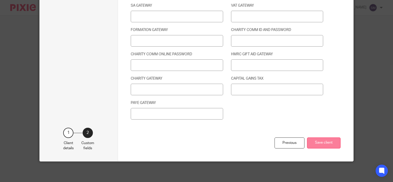
click at [328, 142] on button "Save client" at bounding box center [323, 142] width 33 height 11
click at [316, 141] on button "Save client" at bounding box center [323, 142] width 33 height 11
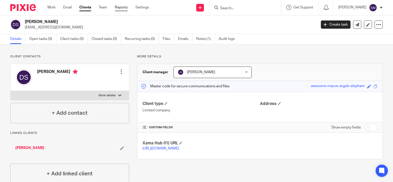
click at [125, 7] on link "Reports" at bounding box center [121, 7] width 13 height 5
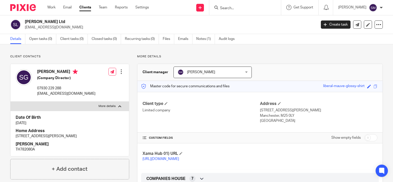
click at [120, 73] on div at bounding box center [121, 71] width 5 height 5
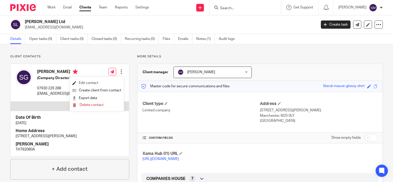
click at [111, 85] on link "Edit contact" at bounding box center [96, 82] width 49 height 7
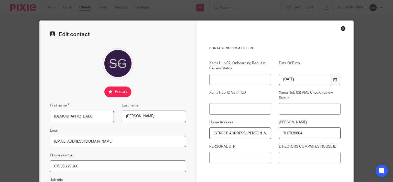
scroll to position [106, 0]
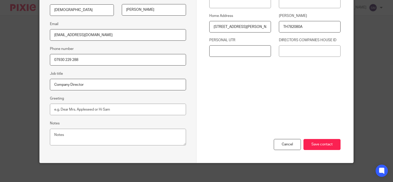
click at [240, 50] on input "PERSONAL UTR" at bounding box center [240, 51] width 62 height 12
paste input "8195447833"
type input "8195447833"
click at [330, 142] on input "Save contact" at bounding box center [321, 144] width 37 height 11
click at [317, 145] on input "Save contact" at bounding box center [321, 144] width 37 height 11
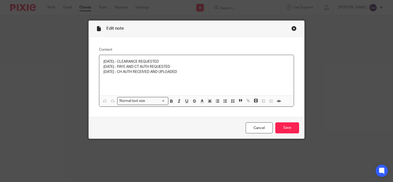
click at [202, 70] on p "[DATE] - CH AUTH RECEIVED AND UPLOADED" at bounding box center [196, 71] width 186 height 5
click at [284, 132] on input "Save" at bounding box center [287, 127] width 24 height 11
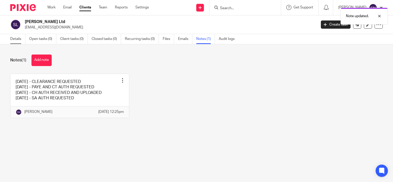
click at [17, 38] on link "Details" at bounding box center [17, 39] width 15 height 10
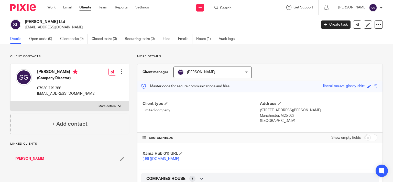
click at [26, 159] on link "[PERSON_NAME]" at bounding box center [29, 158] width 29 height 5
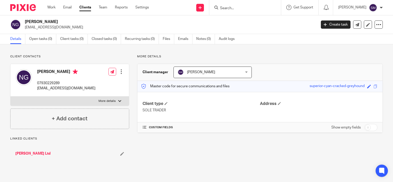
click at [119, 72] on div at bounding box center [121, 71] width 5 height 5
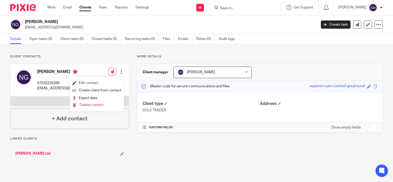
click at [102, 84] on link "Edit contact" at bounding box center [96, 82] width 49 height 7
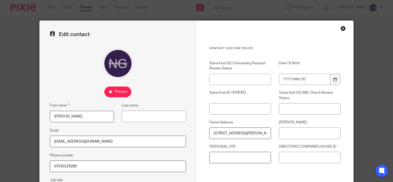
click at [244, 158] on input "PERSONAL UTR" at bounding box center [240, 158] width 62 height 12
paste input "5841755520"
type input "5841755520"
click at [312, 77] on input "Date Of Birth" at bounding box center [304, 80] width 51 height 12
type input "1986-05-30"
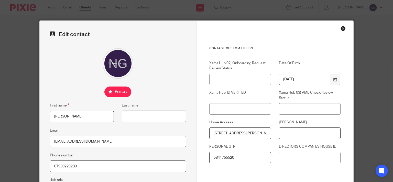
click at [301, 131] on input "[PERSON_NAME]" at bounding box center [310, 133] width 62 height 12
paste input "SH187559D"
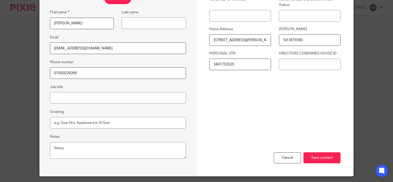
scroll to position [106, 0]
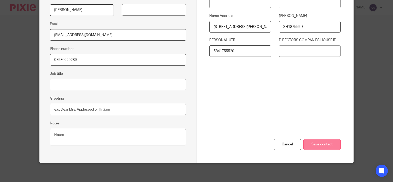
type input "SH187559D"
click at [321, 140] on input "Save contact" at bounding box center [321, 144] width 37 height 11
click at [316, 143] on input "Save contact" at bounding box center [321, 144] width 37 height 11
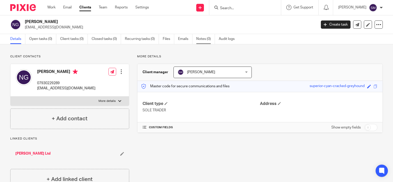
click at [262, 134] on div "More details Client manager [PERSON_NAME] [PERSON_NAME] [PERSON_NAME] [PERSON_N…" at bounding box center [255, 121] width 253 height 135
click at [205, 38] on link "Notes (0)" at bounding box center [205, 39] width 19 height 10
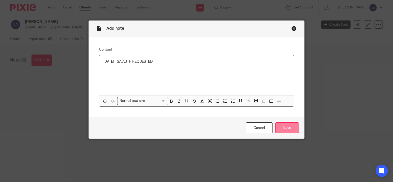
click at [288, 129] on input "Save" at bounding box center [287, 127] width 24 height 11
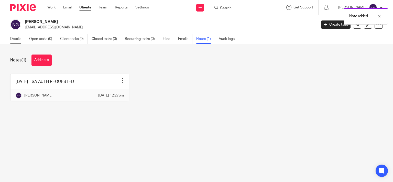
drag, startPoint x: 10, startPoint y: 39, endPoint x: 15, endPoint y: 41, distance: 4.8
click at [10, 39] on link "Details" at bounding box center [17, 39] width 15 height 10
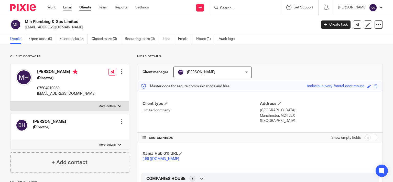
scroll to position [98, 0]
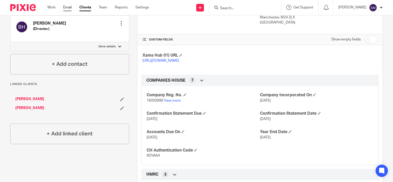
click at [66, 7] on link "Email" at bounding box center [67, 7] width 8 height 5
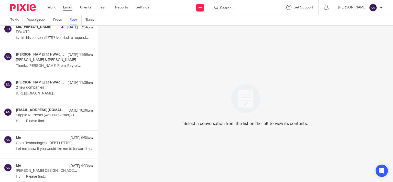
scroll to position [861, 0]
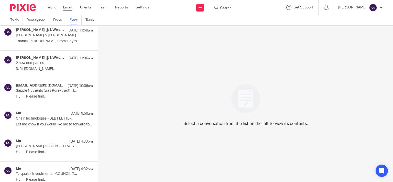
click at [50, 122] on p "Let me know if you would like me to forward to..." at bounding box center [54, 124] width 77 height 4
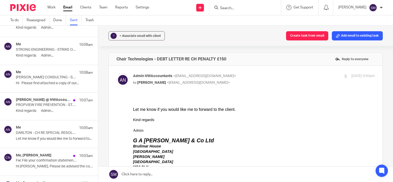
scroll to position [518, 0]
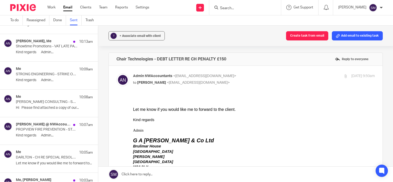
click at [47, 155] on p "DARLTON - CH RE SPECIAL RESOLUTION FILING" at bounding box center [47, 157] width 62 height 4
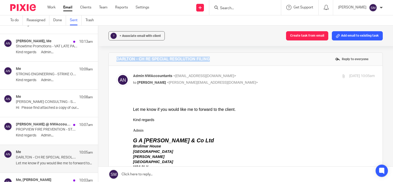
drag, startPoint x: 222, startPoint y: 60, endPoint x: 116, endPoint y: 57, distance: 105.8
click at [114, 59] on div "DARLTON - CH RE SPECIAL RESOLUTION FILING Reply to everyone" at bounding box center [245, 59] width 273 height 13
copy h4 "DARLTON - CH RE SPECIAL RESOLUTION FILING"
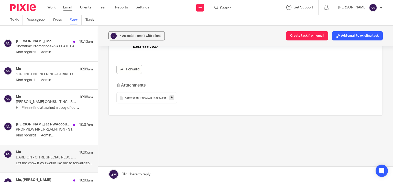
click at [171, 98] on icon at bounding box center [172, 98] width 2 height 4
click at [49, 130] on p "PROPVIEW FIRE PREVENTION - STRIKE OFF NOTICE" at bounding box center [47, 129] width 62 height 4
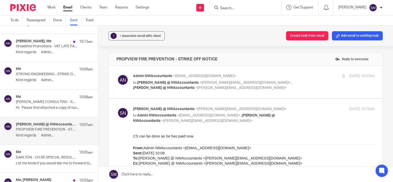
scroll to position [0, 0]
drag, startPoint x: 218, startPoint y: 58, endPoint x: 106, endPoint y: 57, distance: 112.2
click at [109, 57] on div "PROPVIEW FIRE PREVENTION - STRIKE OFF NOTICE Reply to everyone" at bounding box center [245, 59] width 273 height 13
copy h4 "PROPVIEW FIRE PREVENTION - STRIKE OFF NOTICE"
click at [322, 74] on div "16 Sep 2025 10:07am" at bounding box center [334, 75] width 81 height 5
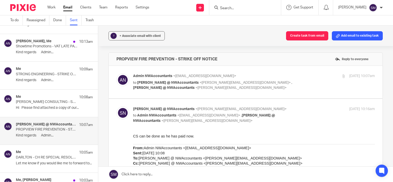
checkbox input "true"
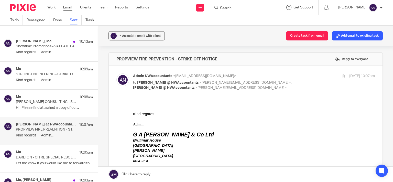
scroll to position [98, 0]
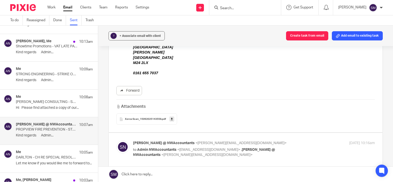
click at [171, 119] on link at bounding box center [171, 118] width 5 height 5
click at [28, 102] on p "MICHAEL LURIE CONSULTING - STRIKE OFF NOTICE" at bounding box center [47, 102] width 62 height 4
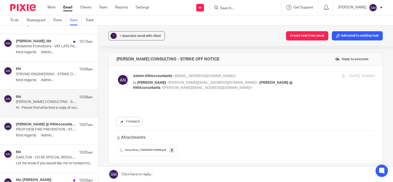
scroll to position [0, 0]
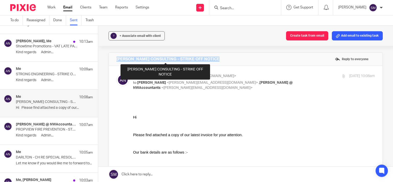
drag, startPoint x: 222, startPoint y: 58, endPoint x: 115, endPoint y: 57, distance: 107.1
click at [115, 57] on div "MICHAEL LURIE CONSULTING - STRIKE OFF NOTICE Reply to everyone" at bounding box center [245, 59] width 273 height 13
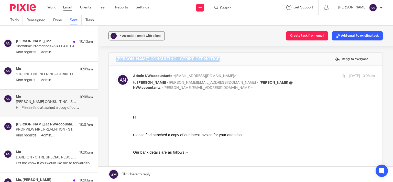
copy h4 "MICHAEL LURIE CONSULTING - STRIKE OFF NOTICE"
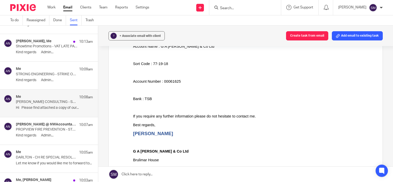
scroll to position [246, 0]
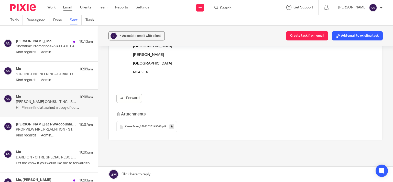
click at [171, 126] on icon at bounding box center [172, 127] width 2 height 4
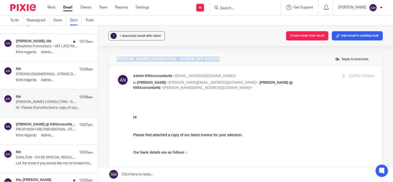
scroll to position [0, 0]
click at [48, 73] on p "STRONG ENGINEERING - STRIKE OFF NOTICE" at bounding box center [47, 74] width 62 height 4
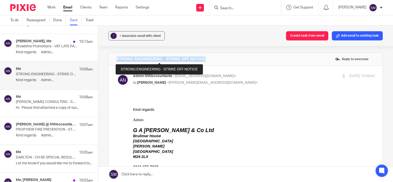
drag, startPoint x: 222, startPoint y: 59, endPoint x: 115, endPoint y: 59, distance: 107.1
click at [115, 59] on div "STRONG ENGINEERING - STRIKE OFF NOTICE Reply to everyone" at bounding box center [245, 59] width 273 height 13
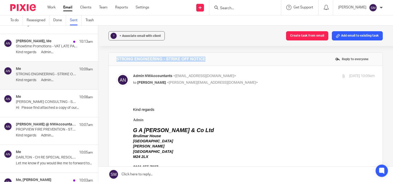
copy h4 "STRONG ENGINEERING - STRIKE OFF NOTICE"
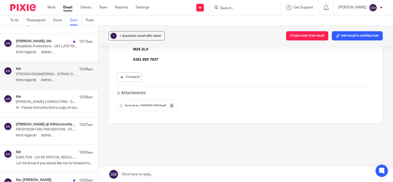
scroll to position [115, 0]
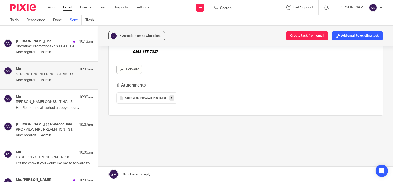
click at [171, 98] on icon at bounding box center [172, 98] width 2 height 4
click at [38, 43] on div "Sophie Dredge, Me 10:13am" at bounding box center [54, 41] width 77 height 5
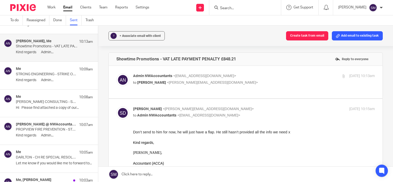
scroll to position [0, 0]
drag, startPoint x: 250, startPoint y: 61, endPoint x: 108, endPoint y: 59, distance: 142.4
click at [109, 59] on div "Showtime Promotions - VAT LATE PAYMENT PENALTY £848.21 Reply to everyone" at bounding box center [245, 59] width 273 height 13
copy h4 "Showtime Promotions - VAT LATE PAYMENT PENALTY £848.21"
click at [341, 76] on div at bounding box center [343, 76] width 4 height 4
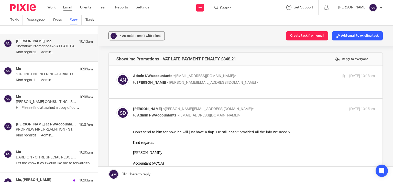
checkbox input "true"
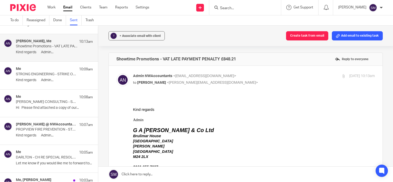
scroll to position [98, 0]
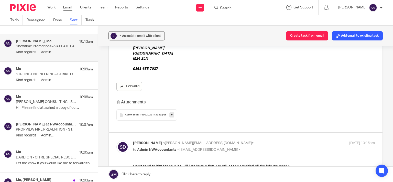
click at [171, 115] on icon at bounding box center [172, 115] width 2 height 4
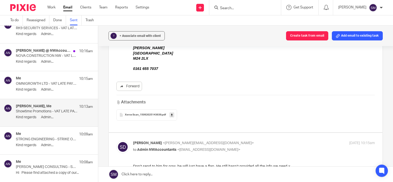
scroll to position [444, 0]
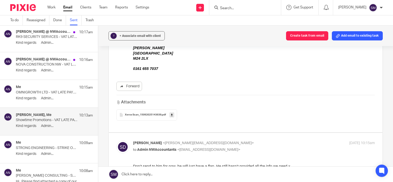
click at [51, 94] on div "Me 10:15am OMNIGROWTH LTD - VAT LATE PAYMENT PENALTY £36.16 Kind regards Admin.…" at bounding box center [54, 93] width 77 height 17
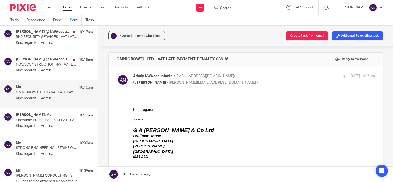
scroll to position [0, 0]
drag, startPoint x: 243, startPoint y: 60, endPoint x: 130, endPoint y: 58, distance: 113.0
click at [111, 58] on div "OMNIGROWTH LTD - VAT LATE PAYMENT PENALTY £36.16 Reply to everyone" at bounding box center [245, 59] width 273 height 13
copy h4 "OMNIGROWTH LTD - VAT LATE PAYMENT PENALTY £36.16"
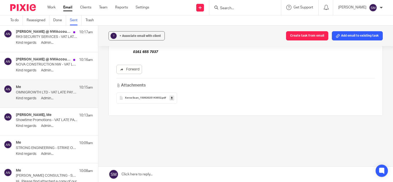
click at [171, 97] on icon at bounding box center [172, 98] width 2 height 4
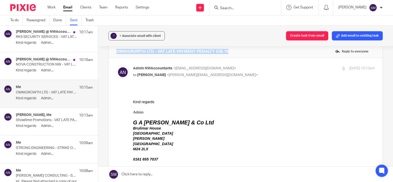
scroll to position [0, 0]
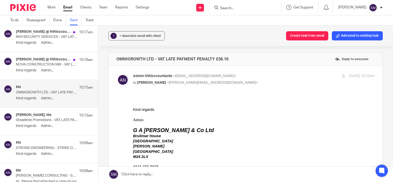
click at [29, 65] on p "NOVA CONSTRUCTION NW - VAT LATE PAYMENT PENALTY £72.88" at bounding box center [47, 64] width 62 height 4
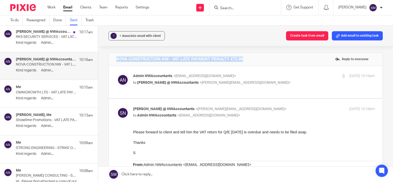
drag, startPoint x: 255, startPoint y: 58, endPoint x: 110, endPoint y: 60, distance: 145.4
click at [110, 60] on div "NOVA CONSTRUCTION NW - VAT LATE PAYMENT PENALTY £72.88 Reply to everyone" at bounding box center [245, 59] width 273 height 13
copy h4 "NOVA CONSTRUCTION NW - VAT LATE PAYMENT PENALTY £72.88"
click at [341, 77] on div at bounding box center [343, 76] width 4 height 4
checkbox input "true"
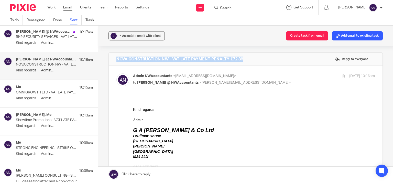
drag, startPoint x: 247, startPoint y: 59, endPoint x: 114, endPoint y: 57, distance: 132.6
click at [114, 57] on div "NOVA CONSTRUCTION NW - VAT LATE PAYMENT PENALTY £72.88 Reply to everyone" at bounding box center [245, 59] width 273 height 13
copy h4 "NOVA CONSTRUCTION NW - VAT LATE PAYMENT PENALTY £72.88"
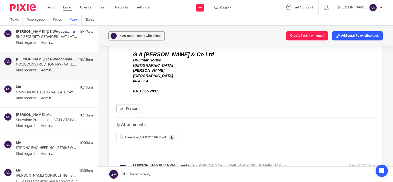
scroll to position [98, 0]
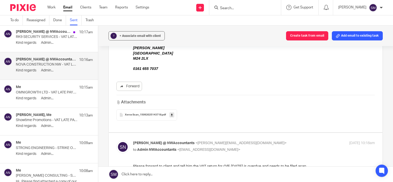
click at [171, 114] on icon at bounding box center [172, 115] width 2 height 4
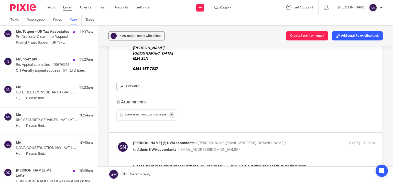
scroll to position [0, 0]
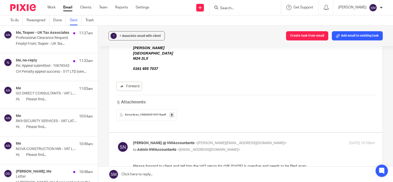
click at [50, 46] on p "Finally! From: Toqeer - UK Tax..." at bounding box center [54, 44] width 77 height 4
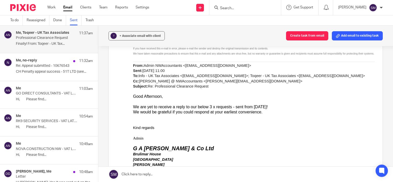
scroll to position [417, 0]
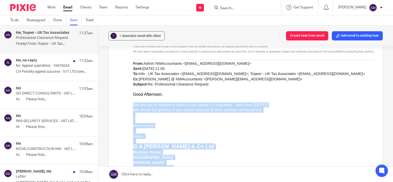
drag, startPoint x: 133, startPoint y: 110, endPoint x: 223, endPoint y: 173, distance: 109.9
click at [223, 173] on div "Good Afternoon, We are yet to receive a reply to our below 3 x requests - sent …" at bounding box center [254, 139] width 242 height 94
copy div "We are yet to receive a reply to our below 3 x requests - sent from November 20…"
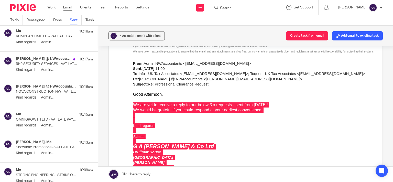
click at [48, 89] on p "NOVA CONSTRUCTION NW - VAT LATE PAYMENT PENALTY £72.88" at bounding box center [47, 91] width 62 height 4
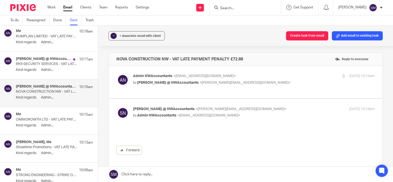
scroll to position [0, 0]
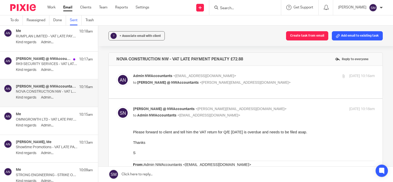
click at [49, 63] on p "RK9 SECURITY SERVICES - VAT LATE PAYMENT PENALTY £1859.80" at bounding box center [47, 64] width 62 height 4
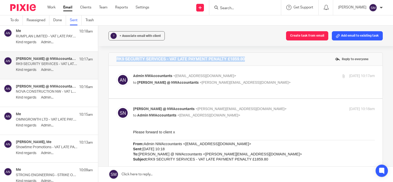
drag, startPoint x: 254, startPoint y: 58, endPoint x: 113, endPoint y: 58, distance: 140.8
click at [113, 58] on div "RK9 SECURITY SERVICES - VAT LATE PAYMENT PENALTY £1859.80 Reply to everyone" at bounding box center [245, 59] width 273 height 13
copy h4 "RK9 SECURITY SERVICES - VAT LATE PAYMENT PENALTY £1859.80"
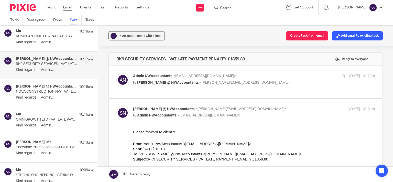
click at [325, 74] on div "16 Sep 2025 10:17am" at bounding box center [334, 75] width 81 height 5
checkbox input "true"
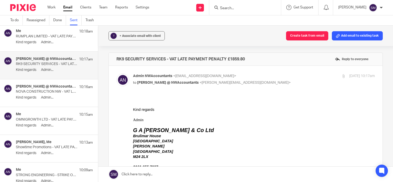
scroll to position [123, 0]
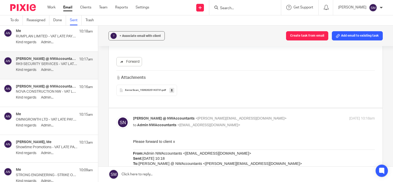
click at [170, 88] on link at bounding box center [171, 90] width 5 height 5
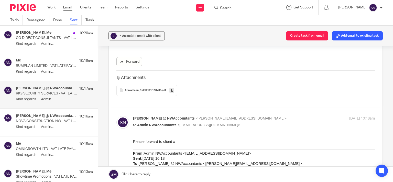
scroll to position [368, 0]
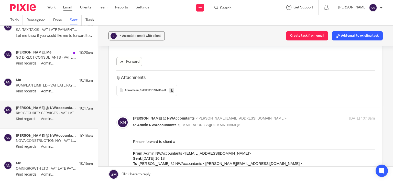
click at [56, 83] on p "RUMPLAN LIMITED - VAT LATE PAYMENT PENALTY £1153.32" at bounding box center [47, 85] width 62 height 4
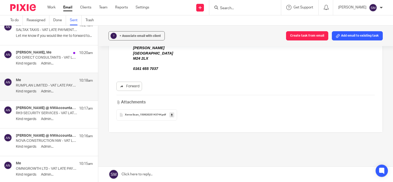
scroll to position [0, 0]
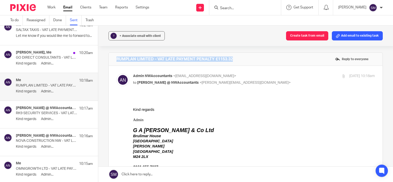
drag, startPoint x: 246, startPoint y: 61, endPoint x: 110, endPoint y: 61, distance: 136.0
click at [110, 61] on div "RUMPLAN LIMITED - VAT LATE PAYMENT PENALTY £1153.32 Reply to everyone" at bounding box center [245, 59] width 273 height 13
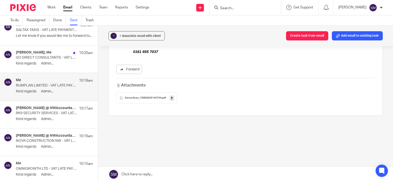
click at [171, 97] on icon at bounding box center [172, 98] width 2 height 4
click at [41, 61] on p "Kind regards Admin..." at bounding box center [54, 63] width 77 height 4
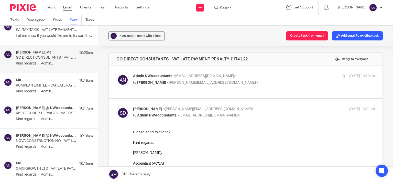
scroll to position [0, 0]
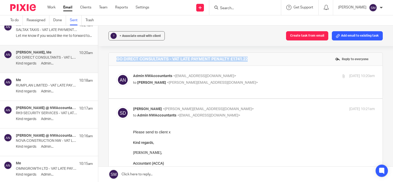
drag, startPoint x: 238, startPoint y: 60, endPoint x: 119, endPoint y: 59, distance: 119.1
click at [110, 62] on div "GO DIRECT CONSULTANTS - VAT LATE PAYMENT PENALTY £1741.22 Reply to everyone" at bounding box center [245, 59] width 273 height 13
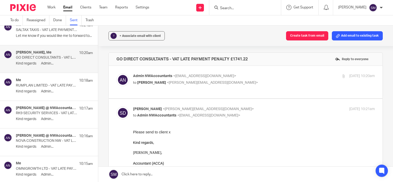
click at [341, 75] on div at bounding box center [343, 76] width 4 height 4
checkbox input "true"
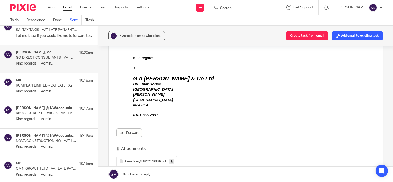
scroll to position [147, 0]
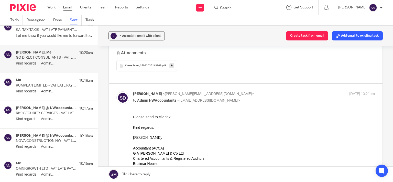
click at [171, 67] on icon at bounding box center [172, 66] width 2 height 4
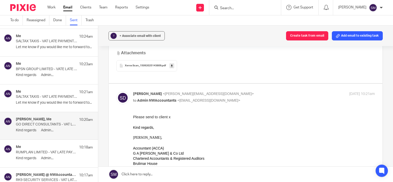
scroll to position [294, 0]
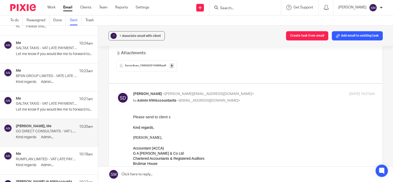
click at [45, 103] on p "SALTAX TAXIS - VAT LATE PAYMENT PENALTY £746.12" at bounding box center [47, 103] width 62 height 4
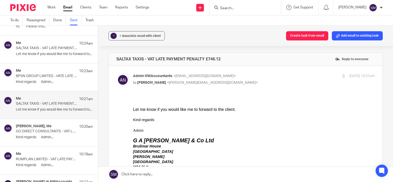
scroll to position [0, 0]
drag, startPoint x: 229, startPoint y: 61, endPoint x: 114, endPoint y: 60, distance: 115.8
click at [114, 60] on div "SALTAX TAXIS - VAT LATE PAYMENT PENALTY £746.12 Reply to everyone" at bounding box center [245, 59] width 273 height 13
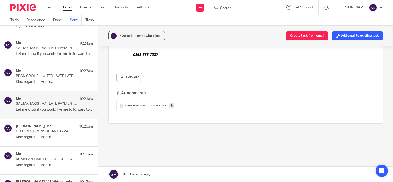
click at [169, 106] on link at bounding box center [171, 105] width 5 height 5
click at [47, 50] on div "Me 10:24am SALTAX TAXIS - VAT LATE PAYMENT PENALTY (2) £746.12 Let me know if y…" at bounding box center [54, 49] width 77 height 17
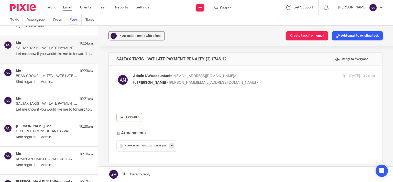
scroll to position [0, 0]
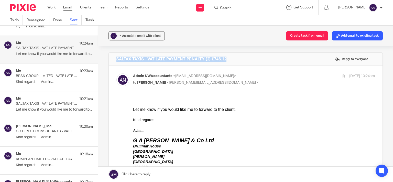
drag, startPoint x: 185, startPoint y: 60, endPoint x: 104, endPoint y: 60, distance: 81.3
click at [109, 60] on div "SALTAX TAXIS - VAT LATE PAYMENT PENALTY (2) £746.12 Reply to everyone" at bounding box center [245, 59] width 273 height 13
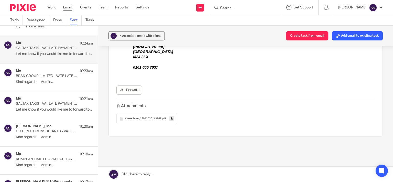
scroll to position [123, 0]
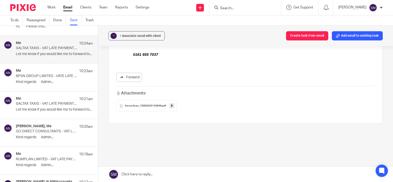
click at [171, 106] on icon at bounding box center [172, 106] width 2 height 4
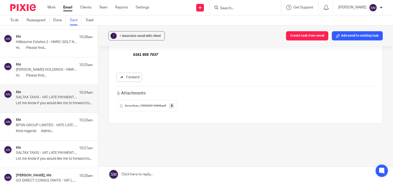
scroll to position [221, 0]
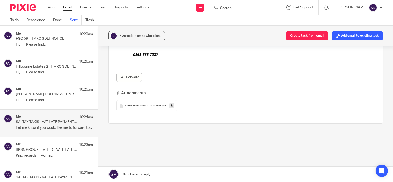
click at [48, 97] on div "Me 10:25am KINGSBURY HOLDINGS - HMRC PAYMENT ARRANGEMENT REMINDER Hi, Please fi…" at bounding box center [54, 95] width 77 height 17
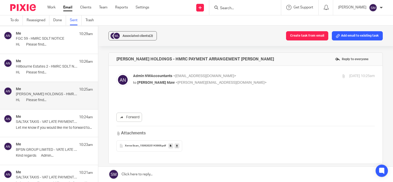
scroll to position [0, 0]
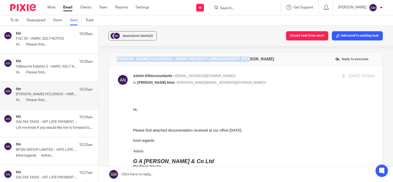
drag, startPoint x: 253, startPoint y: 58, endPoint x: 109, endPoint y: 59, distance: 144.4
click at [109, 59] on div "KINGSBURY HOLDINGS - HMRC PAYMENT ARRANGEMENT REMINDER Reply to everyone" at bounding box center [245, 59] width 273 height 13
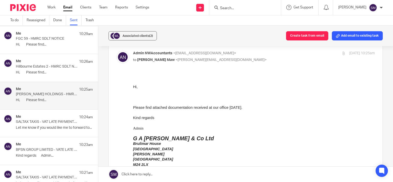
scroll to position [145, 0]
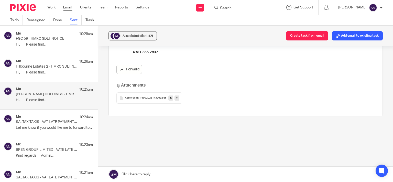
click at [170, 98] on icon at bounding box center [171, 98] width 2 height 4
click at [134, 37] on span "Associated clients (2)" at bounding box center [137, 35] width 30 height 3
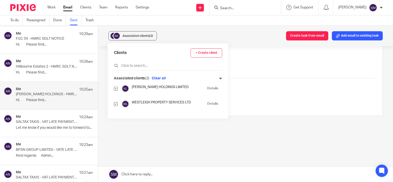
click at [208, 87] on link "Details" at bounding box center [212, 88] width 11 height 5
click at [48, 64] on p "Hillbourne Estates 2 - HMRC SDLT NOTICE" at bounding box center [47, 66] width 62 height 4
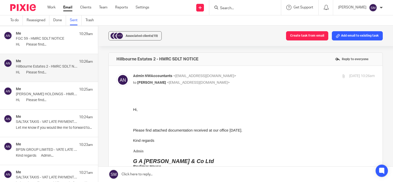
scroll to position [0, 0]
drag, startPoint x: 215, startPoint y: 58, endPoint x: 112, endPoint y: 59, distance: 103.0
click at [112, 59] on div "Hillbourne Estates 2 - HMRC SDLT NOTICE Reply to everyone" at bounding box center [245, 59] width 273 height 13
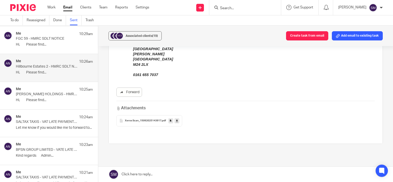
click at [170, 120] on icon at bounding box center [171, 121] width 2 height 4
click at [144, 33] on button "+17 Associated clients (19)" at bounding box center [134, 35] width 53 height 9
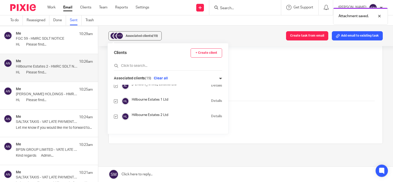
scroll to position [49, 0]
click at [211, 116] on link "Details" at bounding box center [216, 115] width 11 height 5
click at [42, 43] on p "Hi, Please find..." at bounding box center [54, 44] width 77 height 4
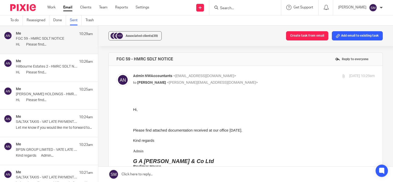
scroll to position [0, 0]
drag, startPoint x: 189, startPoint y: 59, endPoint x: 114, endPoint y: 58, distance: 74.6
click at [114, 58] on div "FGC 59 - HMRC SDLT NOTICE Reply to everyone" at bounding box center [245, 59] width 273 height 13
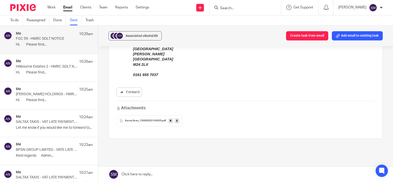
click at [170, 120] on link at bounding box center [170, 120] width 5 height 5
click at [142, 35] on span "Associated clients (39)" at bounding box center [141, 35] width 32 height 3
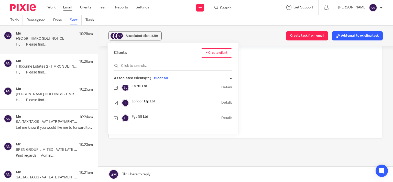
scroll to position [343, 0]
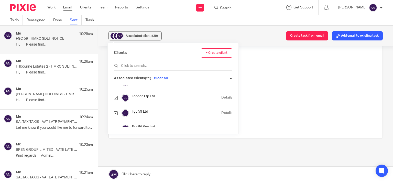
click at [221, 111] on link "Details" at bounding box center [226, 112] width 11 height 5
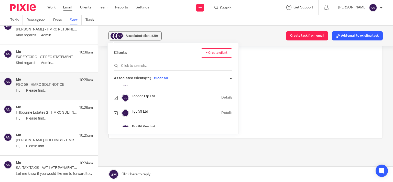
scroll to position [172, 0]
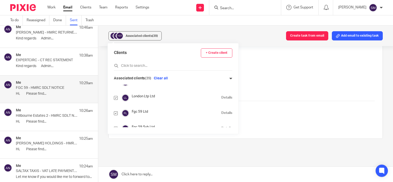
click at [47, 59] on p "EXPERTCIRC - CT REC STATEMENT" at bounding box center [47, 60] width 62 height 4
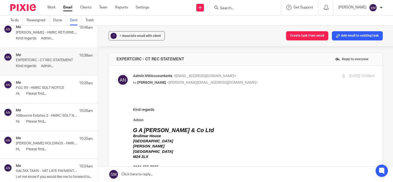
scroll to position [0, 0]
click at [47, 82] on div "Me 10:29am" at bounding box center [54, 83] width 77 height 5
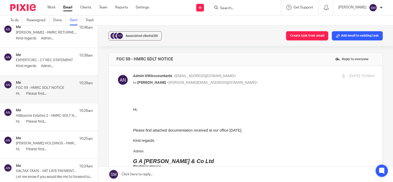
click at [43, 66] on p "Kind regards Admin..." at bounding box center [54, 66] width 77 height 4
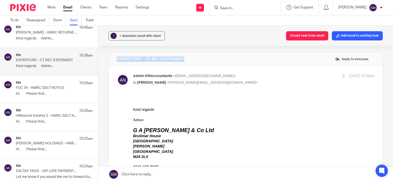
drag, startPoint x: 192, startPoint y: 59, endPoint x: 116, endPoint y: 60, distance: 76.2
click at [109, 59] on div "EXPERTCIRC - CT REC STATEMENT Reply to everyone" at bounding box center [245, 59] width 273 height 13
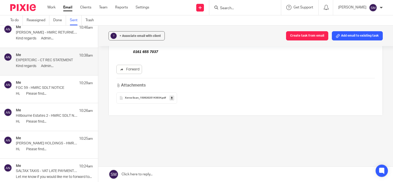
click at [171, 98] on icon at bounding box center [172, 98] width 2 height 4
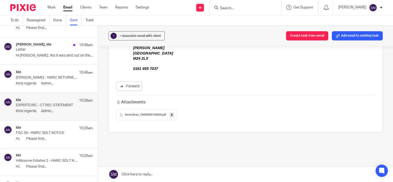
scroll to position [123, 0]
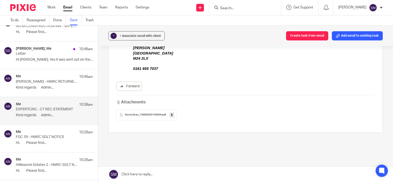
click at [51, 81] on p "HOWARD - HMRC RETURNED DOCUMENTS" at bounding box center [47, 81] width 62 height 4
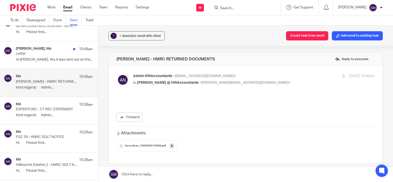
scroll to position [0, 0]
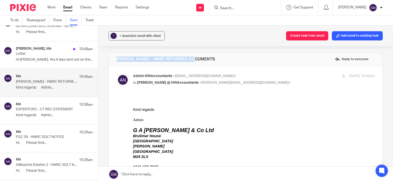
drag, startPoint x: 197, startPoint y: 58, endPoint x: 112, endPoint y: 59, distance: 85.4
click at [112, 59] on div "HOWARD - HMRC RETURNED DOCUMENTS Reply to everyone" at bounding box center [245, 59] width 273 height 13
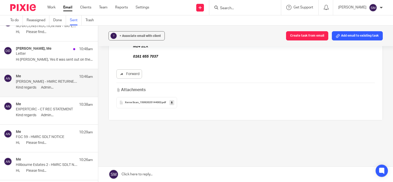
scroll to position [115, 0]
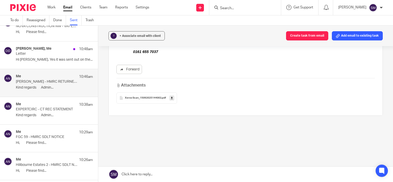
click at [171, 98] on icon at bounding box center [172, 98] width 2 height 4
click at [48, 63] on div "Daniel Davies, Me 10:48am Letter Hi Daniel, Yes it was sent out on the..." at bounding box center [54, 55] width 77 height 17
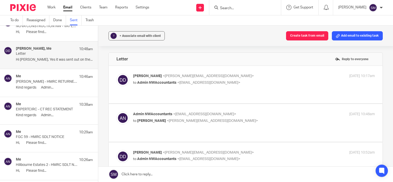
scroll to position [74, 0]
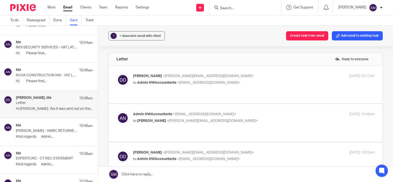
click at [31, 70] on div "Me 10:49am" at bounding box center [54, 70] width 77 height 5
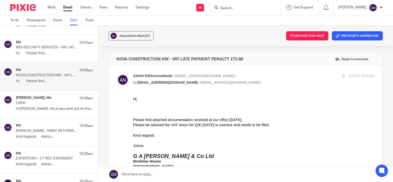
scroll to position [0, 0]
drag, startPoint x: 252, startPoint y: 54, endPoint x: 113, endPoint y: 59, distance: 138.3
click at [111, 58] on div "NOVA CONSTRUCTION NW - VAT LATE PAYMENT PENALTY £72.88 Reply to everyone" at bounding box center [245, 59] width 273 height 13
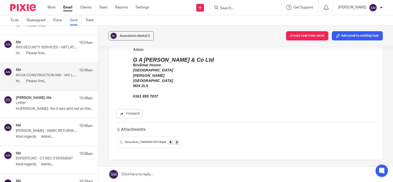
scroll to position [98, 0]
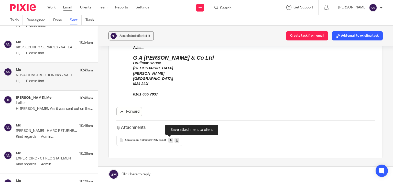
click at [170, 139] on icon at bounding box center [171, 140] width 2 height 4
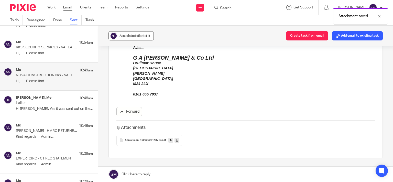
click at [136, 35] on span "Associated clients (1)" at bounding box center [134, 35] width 30 height 3
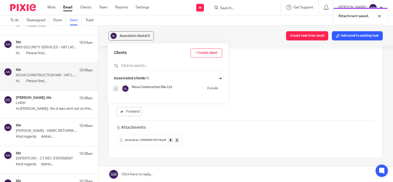
click at [209, 88] on link "Details" at bounding box center [212, 88] width 11 height 5
click at [50, 72] on div "Me 10:49am" at bounding box center [54, 70] width 77 height 5
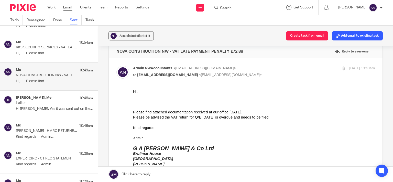
scroll to position [0, 0]
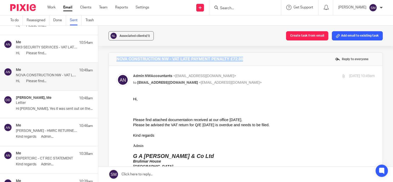
drag, startPoint x: 254, startPoint y: 57, endPoint x: 102, endPoint y: 57, distance: 152.1
click at [109, 57] on div "NOVA CONSTRUCTION NW - VAT LATE PAYMENT PENALTY £72.88 Reply to everyone" at bounding box center [245, 59] width 273 height 13
click at [45, 76] on p "NOVA CONSTRUCTION NW - VAT LATE PAYMENT PENALTY £72.88" at bounding box center [47, 75] width 62 height 4
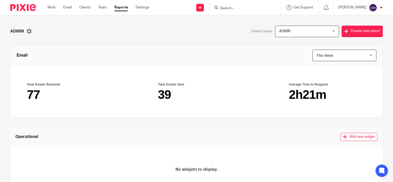
click at [314, 30] on span "ADMIN" at bounding box center [303, 31] width 48 height 11
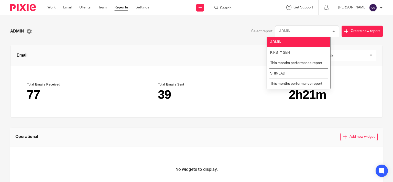
click at [343, 54] on span "This Week" at bounding box center [340, 55] width 48 height 11
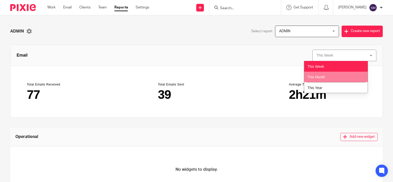
click at [327, 76] on li "This Month" at bounding box center [335, 77] width 63 height 11
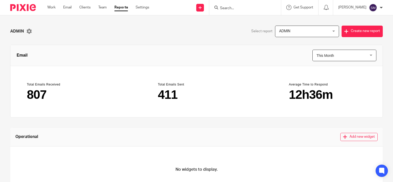
click at [228, 9] on input "Search" at bounding box center [242, 8] width 46 height 5
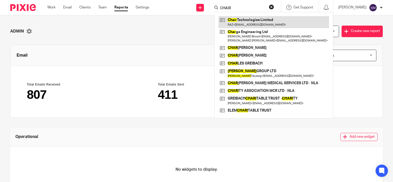
type input "CHAIR"
click at [236, 26] on link at bounding box center [273, 22] width 110 height 12
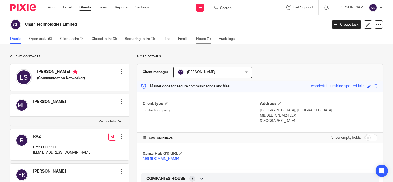
click at [204, 39] on link "Notes (1)" at bounding box center [205, 39] width 19 height 10
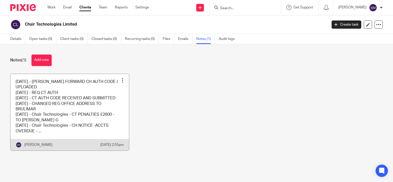
click at [113, 111] on link at bounding box center [69, 112] width 118 height 76
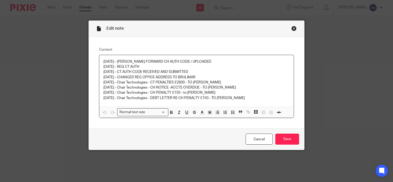
click at [291, 29] on div "Close this dialog window" at bounding box center [293, 28] width 5 height 5
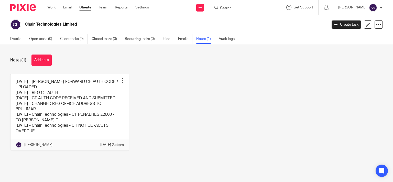
click at [226, 7] on input "Search" at bounding box center [242, 8] width 46 height 5
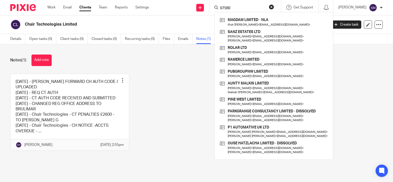
drag, startPoint x: 222, startPoint y: 6, endPoint x: 204, endPoint y: 7, distance: 18.4
click at [219, 7] on input "07580" at bounding box center [242, 8] width 46 height 5
drag, startPoint x: 234, startPoint y: 7, endPoint x: 196, endPoint y: 3, distance: 38.6
click at [219, 7] on input "07580" at bounding box center [242, 8] width 46 height 5
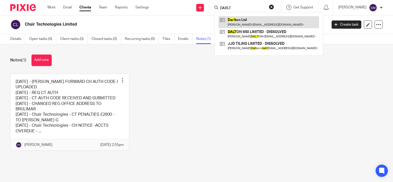
type input "DARLT"
click at [236, 22] on link at bounding box center [268, 22] width 100 height 12
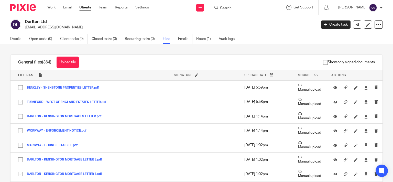
click at [69, 60] on button "Upload file" at bounding box center [67, 62] width 22 height 12
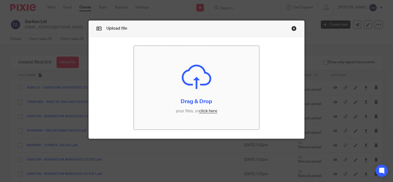
click at [226, 121] on input "file" at bounding box center [196, 88] width 125 height 84
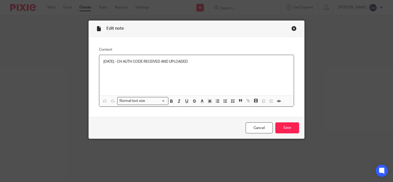
click at [203, 61] on p "10/09/24 - CH AUTH CODE RECEIVED AND UPLOADED" at bounding box center [196, 61] width 186 height 5
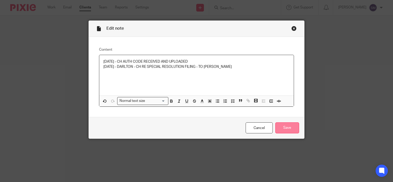
click at [289, 125] on input "Save" at bounding box center [287, 127] width 24 height 11
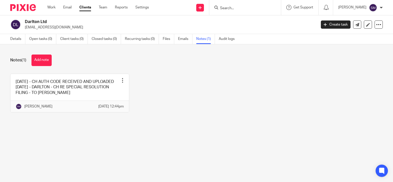
click at [224, 8] on input "Search" at bounding box center [242, 8] width 46 height 5
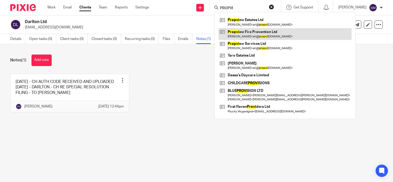
type input "PROPVI"
click at [236, 31] on link at bounding box center [284, 34] width 133 height 12
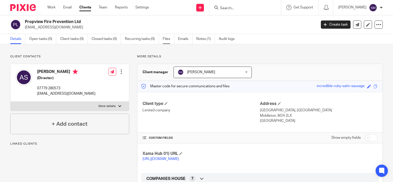
click at [166, 38] on link "Files" at bounding box center [169, 39] width 12 height 10
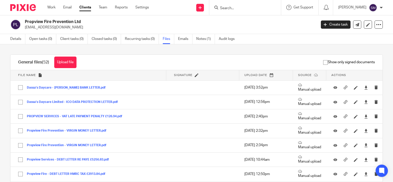
click at [71, 63] on button "Upload file" at bounding box center [65, 62] width 22 height 12
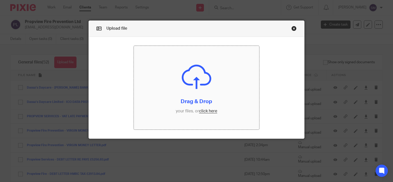
click at [161, 79] on input "file" at bounding box center [196, 88] width 125 height 84
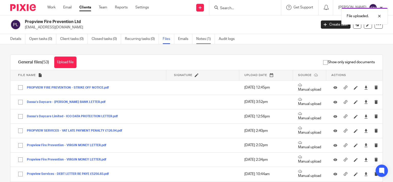
click at [205, 41] on link "Notes (1)" at bounding box center [205, 39] width 19 height 10
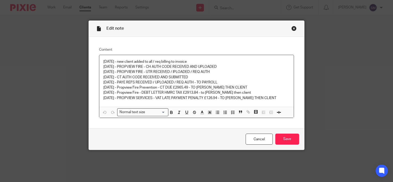
click at [271, 98] on p "20/08/25 - PROPVIEW SERVICES - VAT LATE PAYMENT PENALTY £126.94 - TO STACEY THE…" at bounding box center [196, 97] width 186 height 5
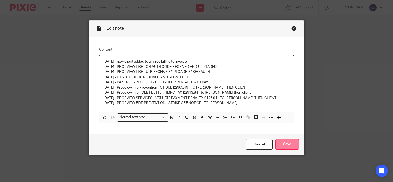
click at [279, 140] on input "Save" at bounding box center [287, 144] width 24 height 11
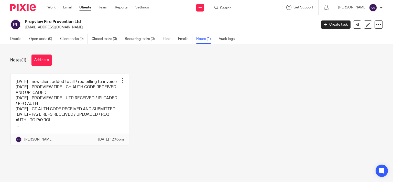
click at [230, 6] on input "Search" at bounding box center [242, 8] width 46 height 5
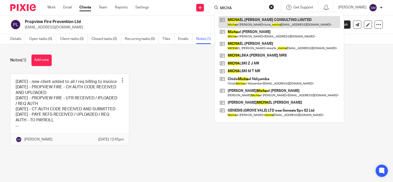
type input "MICHA"
click at [269, 24] on link at bounding box center [278, 22] width 121 height 12
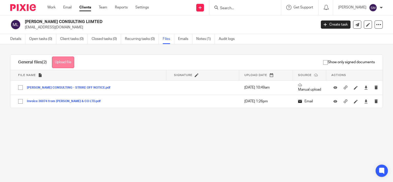
click at [61, 60] on button "Upload file" at bounding box center [63, 62] width 22 height 12
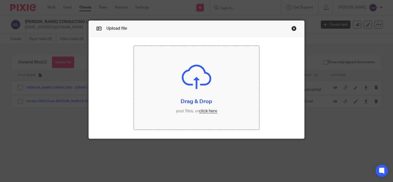
click at [175, 104] on input "file" at bounding box center [196, 88] width 125 height 84
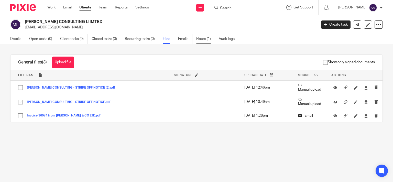
click at [205, 38] on link "Notes (1)" at bounding box center [205, 39] width 19 height 10
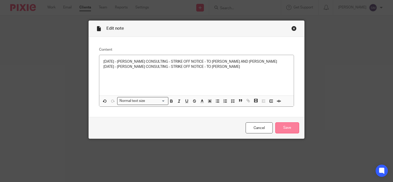
click at [285, 128] on input "Save" at bounding box center [287, 127] width 24 height 11
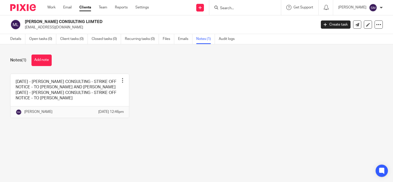
click at [237, 6] on form at bounding box center [246, 7] width 54 height 6
drag, startPoint x: 223, startPoint y: 12, endPoint x: 222, endPoint y: 6, distance: 5.6
click at [223, 12] on div at bounding box center [245, 7] width 72 height 15
click at [222, 6] on input "Search" at bounding box center [242, 8] width 46 height 5
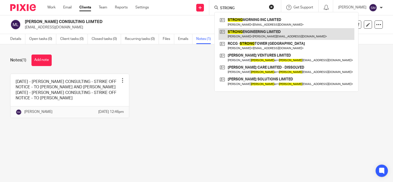
type input "STRONG"
click at [258, 31] on link at bounding box center [286, 34] width 136 height 12
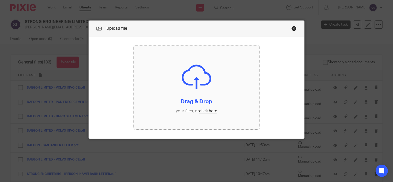
click at [190, 104] on input "file" at bounding box center [196, 88] width 125 height 84
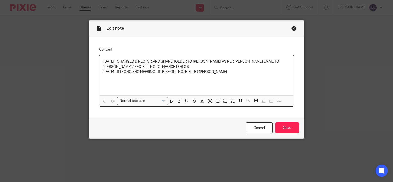
click at [230, 76] on div "[DATE] - CHANGED DIRECTOR AND SHAREHOLDER TO [PERSON_NAME] AS PER [PERSON_NAME]…" at bounding box center [196, 75] width 194 height 40
click at [278, 125] on input "Save" at bounding box center [287, 127] width 24 height 11
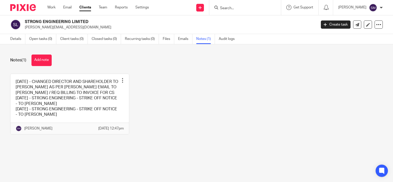
click at [232, 7] on input "Search" at bounding box center [242, 8] width 46 height 5
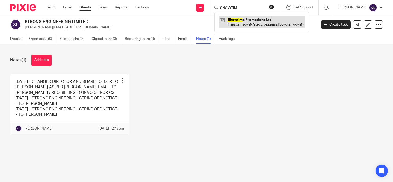
type input "SHOWTIM"
click at [263, 18] on link at bounding box center [261, 22] width 86 height 12
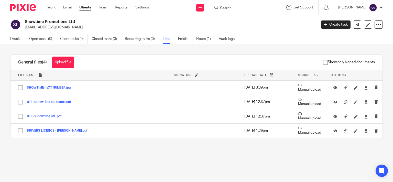
drag, startPoint x: 76, startPoint y: 58, endPoint x: 67, endPoint y: 59, distance: 9.3
click at [76, 58] on div "General files (4) Upload file Download selected Delete selected" at bounding box center [45, 62] width 71 height 15
click at [65, 59] on button "Upload file" at bounding box center [63, 62] width 22 height 12
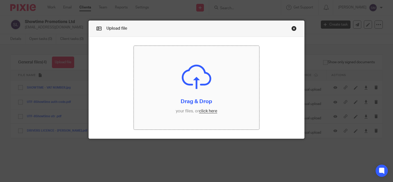
click at [190, 91] on input "file" at bounding box center [196, 88] width 125 height 84
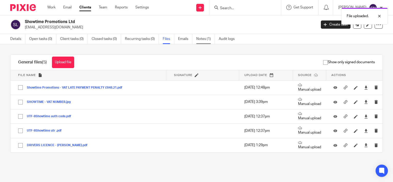
click at [204, 41] on link "Notes (1)" at bounding box center [205, 39] width 19 height 10
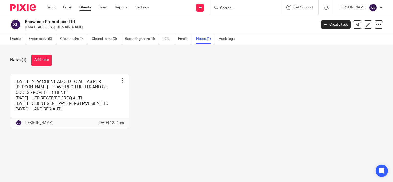
click at [88, 96] on link at bounding box center [69, 101] width 118 height 55
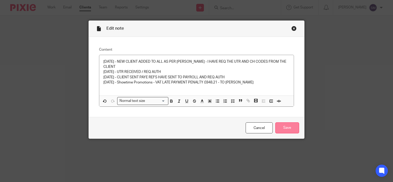
click at [285, 130] on input "Save" at bounding box center [287, 127] width 24 height 11
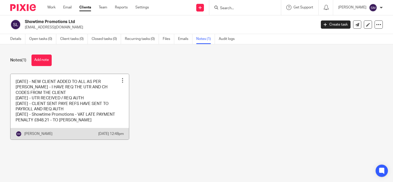
click at [91, 99] on link at bounding box center [69, 107] width 118 height 66
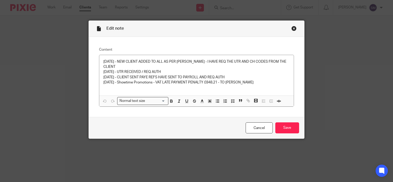
click at [293, 30] on div "Close this dialog window" at bounding box center [293, 28] width 5 height 5
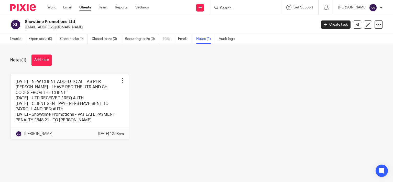
click at [236, 8] on input "Search" at bounding box center [242, 8] width 46 height 5
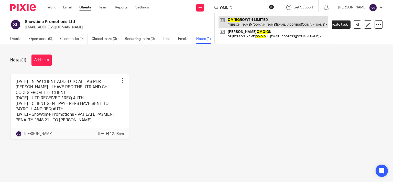
type input "OMNIG"
click at [264, 21] on link at bounding box center [273, 22] width 110 height 12
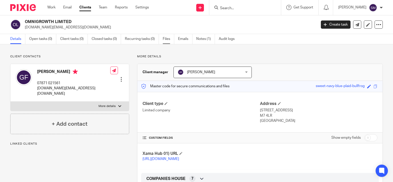
click at [166, 39] on link "Files" at bounding box center [169, 39] width 12 height 10
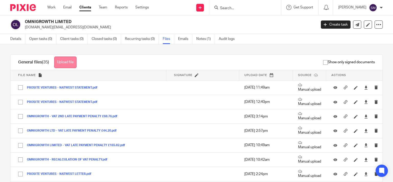
click at [66, 61] on button "Upload file" at bounding box center [65, 62] width 22 height 12
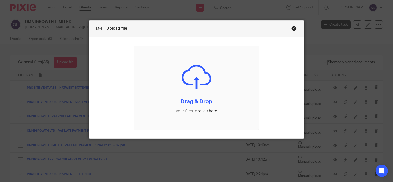
click at [172, 89] on input "file" at bounding box center [196, 88] width 125 height 84
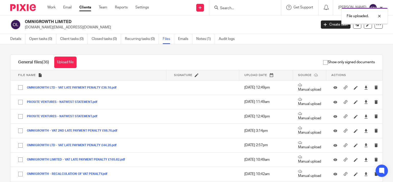
click at [204, 42] on link "Notes (1)" at bounding box center [205, 39] width 19 height 10
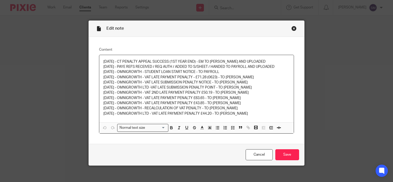
click at [256, 114] on p "[DATE] - OMNIGROWTH LTD - VAT LATE PAYMENT PENALTY £44.20 - TO [PERSON_NAME]" at bounding box center [196, 113] width 186 height 5
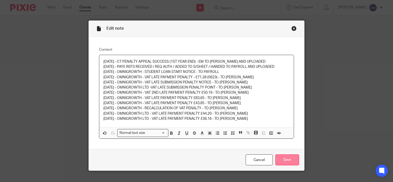
click at [288, 159] on input "Save" at bounding box center [287, 159] width 24 height 11
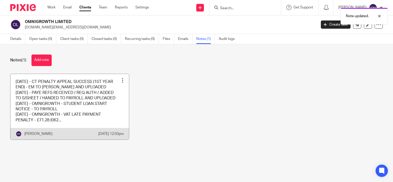
click at [96, 102] on link at bounding box center [69, 107] width 118 height 66
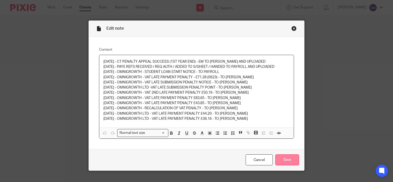
click at [292, 156] on input "Save" at bounding box center [287, 159] width 24 height 11
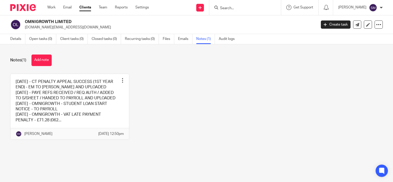
click at [226, 7] on input "Search" at bounding box center [242, 8] width 46 height 5
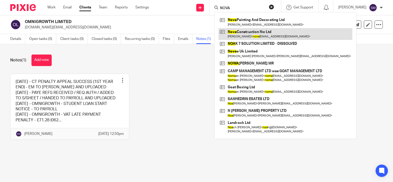
type input "NOVA"
click at [265, 32] on link at bounding box center [285, 34] width 134 height 12
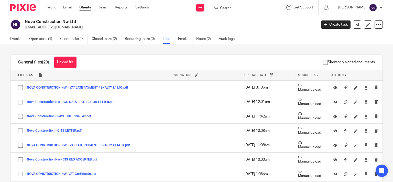
click at [73, 63] on button "Upload file" at bounding box center [65, 62] width 22 height 12
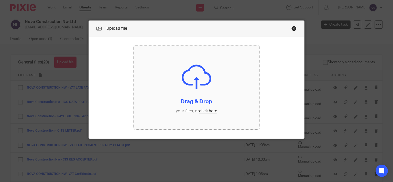
click at [176, 95] on input "file" at bounding box center [196, 88] width 125 height 84
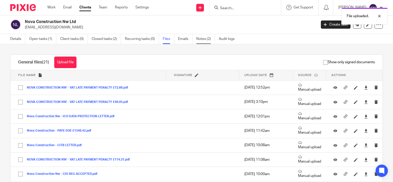
click at [209, 37] on link "Notes (2)" at bounding box center [205, 39] width 19 height 10
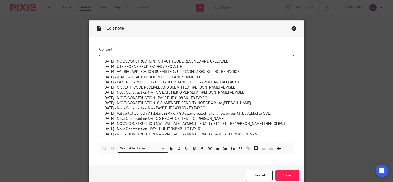
click at [267, 138] on div "18/06/24 - NOVA CONSTRUCTION - CH AUTH CODE RECEIVED AND UPLOADED 26/06/24 - UT…" at bounding box center [196, 99] width 194 height 88
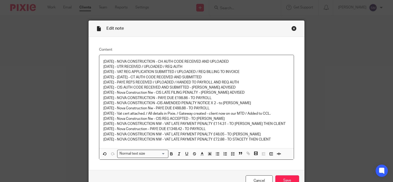
click at [248, 140] on p "16/09/25 - NOVA CONSTRUCTION NW - VAT LATE PAYMENT PENALTY £72.88 - TO STACETY …" at bounding box center [196, 139] width 186 height 5
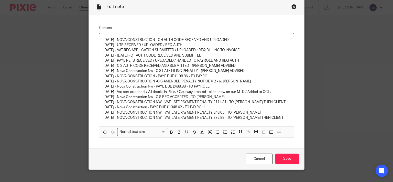
scroll to position [29, 0]
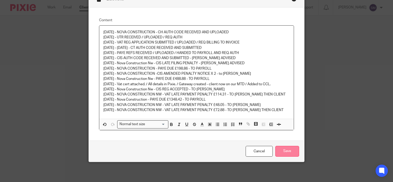
click at [285, 148] on input "Save" at bounding box center [287, 151] width 24 height 11
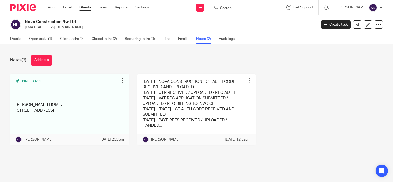
click at [242, 6] on form at bounding box center [246, 7] width 54 height 6
click at [234, 7] on input "Search" at bounding box center [242, 8] width 46 height 5
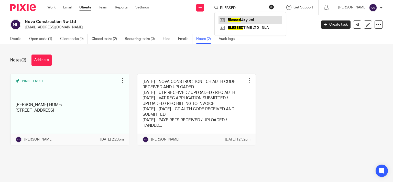
type input "BLESSED"
click at [232, 21] on link at bounding box center [249, 20] width 63 height 8
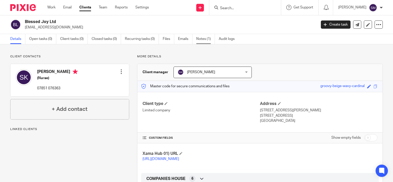
click at [207, 39] on link "Notes (1)" at bounding box center [205, 39] width 19 height 10
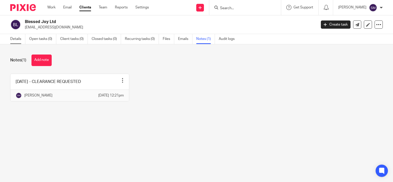
click at [22, 38] on link "Details" at bounding box center [17, 39] width 15 height 10
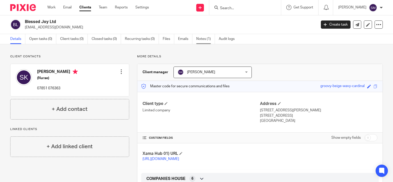
click at [207, 39] on link "Notes (1)" at bounding box center [205, 39] width 19 height 10
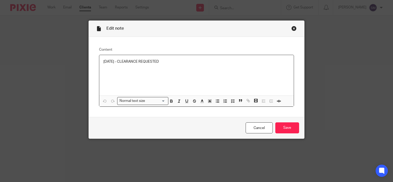
drag, startPoint x: 0, startPoint y: 0, endPoint x: 186, endPoint y: 63, distance: 196.2
click at [170, 59] on div "01/09/25 - CLEARANCE REQUESTED" at bounding box center [196, 75] width 194 height 40
click at [283, 129] on input "Save" at bounding box center [287, 127] width 24 height 11
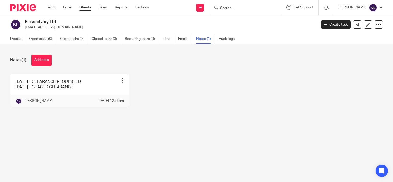
click at [237, 4] on div at bounding box center [245, 7] width 72 height 15
click at [230, 7] on input "Search" at bounding box center [242, 8] width 46 height 5
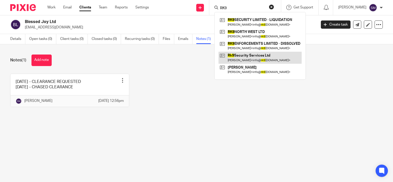
type input "RK9"
click at [241, 59] on link at bounding box center [259, 58] width 83 height 12
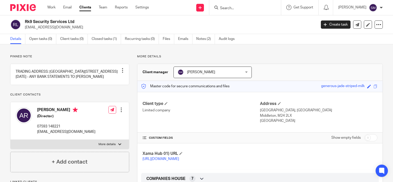
click at [171, 38] on link "Files" at bounding box center [169, 39] width 12 height 10
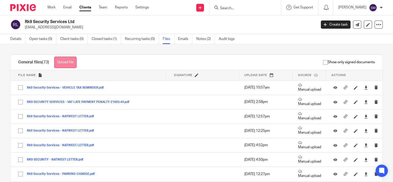
click at [70, 59] on button "Upload file" at bounding box center [65, 62] width 22 height 12
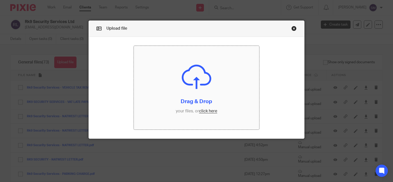
click at [224, 100] on input "file" at bounding box center [196, 88] width 125 height 84
click at [209, 103] on input "file" at bounding box center [196, 88] width 125 height 84
click at [293, 28] on link "Close this dialog window" at bounding box center [293, 29] width 5 height 7
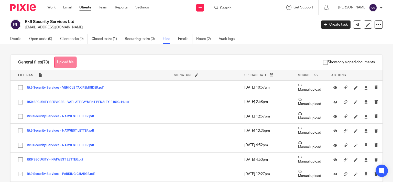
click at [65, 64] on button "Upload file" at bounding box center [65, 62] width 22 height 12
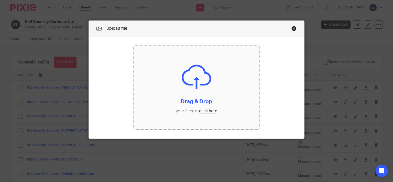
click at [182, 80] on input "file" at bounding box center [196, 88] width 125 height 84
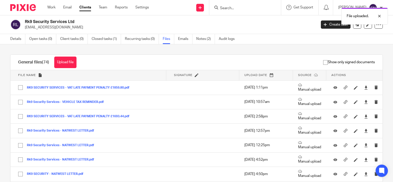
click at [198, 37] on link "Notes (2)" at bounding box center [205, 39] width 19 height 10
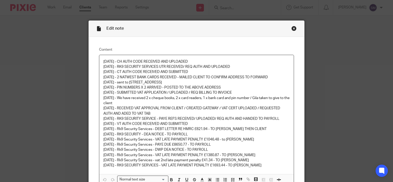
scroll to position [55, 0]
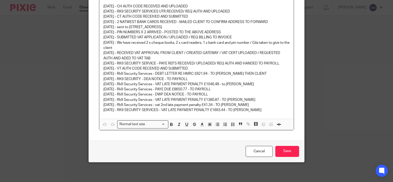
click at [262, 108] on p "19/06/25 - RK9 SECURITY SERVICES - VAT LATE PAYMENT PENALTY £1693.44 - TO STACEY" at bounding box center [196, 109] width 186 height 5
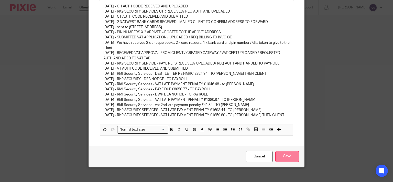
click at [288, 159] on input "Save" at bounding box center [287, 156] width 24 height 11
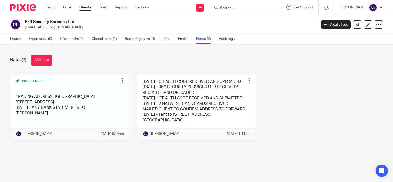
click at [226, 7] on input "Search" at bounding box center [242, 8] width 46 height 5
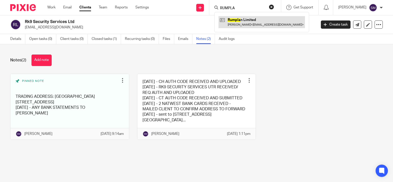
type input "RUMPLA"
click at [262, 23] on link at bounding box center [261, 22] width 86 height 12
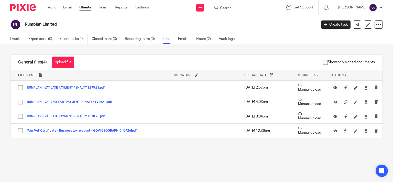
drag, startPoint x: 71, startPoint y: 61, endPoint x: 143, endPoint y: 76, distance: 74.4
click at [73, 62] on button "Upload file" at bounding box center [63, 62] width 22 height 12
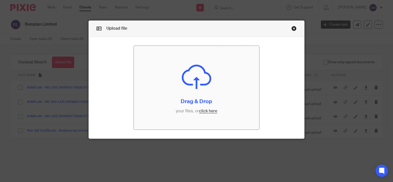
click at [188, 85] on input "file" at bounding box center [196, 88] width 125 height 84
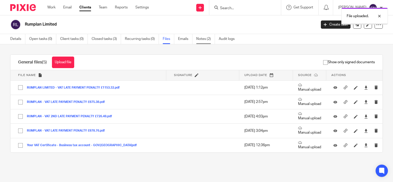
click at [204, 38] on link "Notes (2)" at bounding box center [205, 39] width 19 height 10
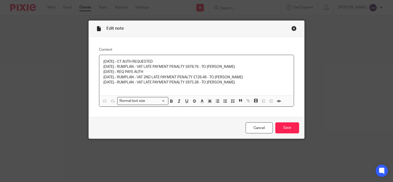
click at [233, 82] on p "[DATE] - RUMPLAN - VAT LATE PAYMENT PENALTY £875.38 - TO [PERSON_NAME]" at bounding box center [196, 82] width 186 height 5
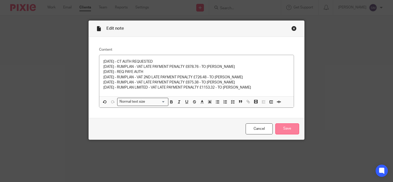
click at [279, 126] on input "Save" at bounding box center [287, 128] width 24 height 11
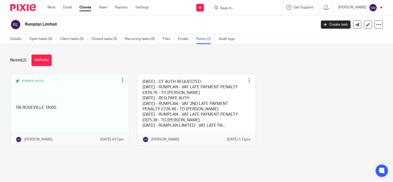
click at [224, 6] on input "Search" at bounding box center [242, 8] width 46 height 5
type input "VAT LATE"
drag, startPoint x: 226, startPoint y: 7, endPoint x: 212, endPoint y: 7, distance: 14.1
click at [219, 7] on input "VAT LATE" at bounding box center [242, 8] width 46 height 5
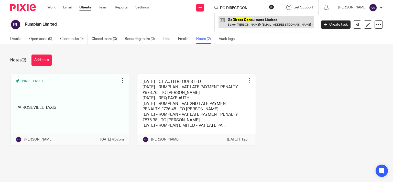
type input "DO DIRECT CON"
click at [266, 20] on link at bounding box center [265, 22] width 95 height 12
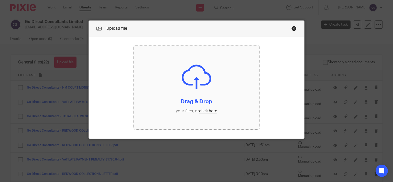
click at [170, 97] on input "file" at bounding box center [196, 88] width 125 height 84
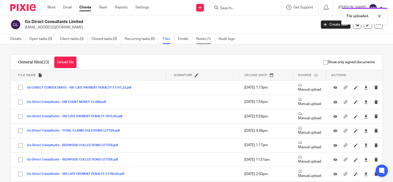
click at [206, 39] on link "Notes (1)" at bounding box center [205, 39] width 19 height 10
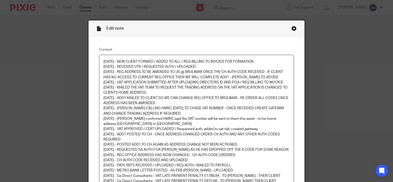
scroll to position [71, 0]
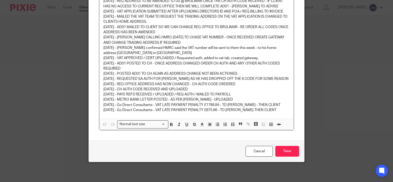
click at [275, 112] on p "19/06/25 - Go Direct Consultants - VAT LATE PAYMENT PENALTY £875.66 - TO SOPHIE…" at bounding box center [196, 109] width 186 height 5
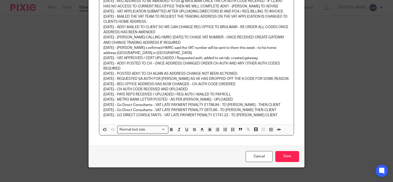
click at [256, 116] on p "16/09/25 - GO DIRECT CONSULTANTS - VAT LATE PAYMENT PENALTY £1741.22 - TO SOPHI…" at bounding box center [196, 114] width 186 height 5
click at [279, 158] on input "Save" at bounding box center [287, 156] width 24 height 11
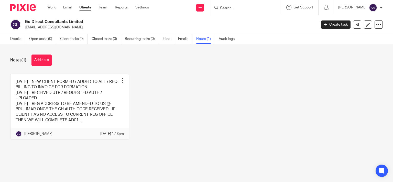
click at [240, 8] on input "Search" at bounding box center [242, 8] width 46 height 5
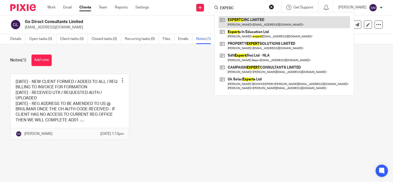
type input "EXPERC"
click at [254, 23] on link at bounding box center [283, 22] width 131 height 12
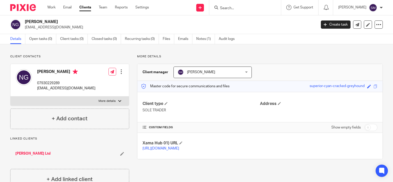
click at [222, 7] on input "Search" at bounding box center [242, 8] width 46 height 5
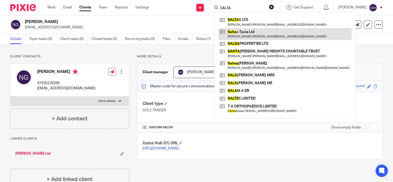
type input "SALTA"
click at [260, 32] on link at bounding box center [284, 34] width 133 height 12
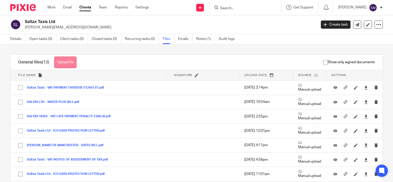
click at [66, 61] on button "Upload file" at bounding box center [65, 62] width 22 height 12
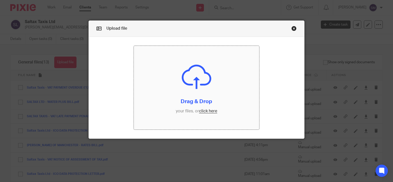
click at [225, 88] on input "file" at bounding box center [196, 88] width 125 height 84
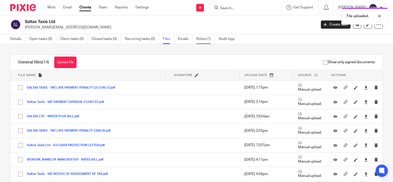
click at [204, 38] on link "Notes (1)" at bounding box center [205, 39] width 19 height 10
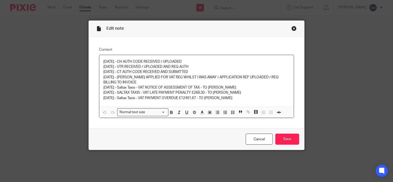
click at [248, 99] on p "03/09/25 - Saltax Taxis - VAT PAYMENT OVERDUE £12491.67 - TO CAROLINE" at bounding box center [196, 97] width 186 height 5
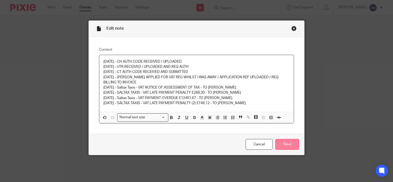
click at [288, 142] on input "Save" at bounding box center [287, 144] width 24 height 11
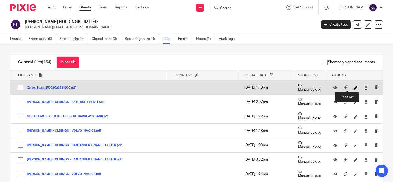
click at [353, 87] on icon at bounding box center [355, 88] width 4 height 4
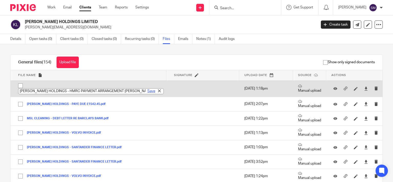
type input "KINGSBURY HOLDINGS - HMRC PAYMENT ARRANGEMENT REMINDER"
click at [147, 91] on link "Save" at bounding box center [151, 90] width 8 height 5
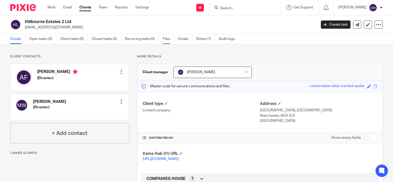
click at [166, 38] on link "Files" at bounding box center [169, 39] width 12 height 10
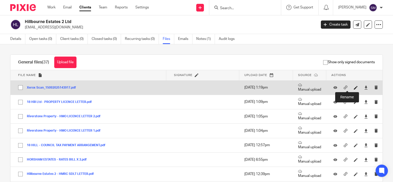
click at [353, 88] on icon at bounding box center [355, 88] width 4 height 4
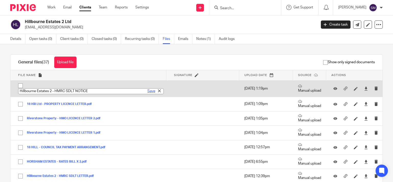
type input "Hillbourne Estates 2 - HMRC SDLT NOTICE"
click at [147, 90] on link "Save" at bounding box center [151, 90] width 8 height 5
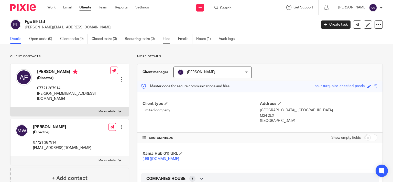
click at [166, 41] on link "Files" at bounding box center [169, 39] width 12 height 10
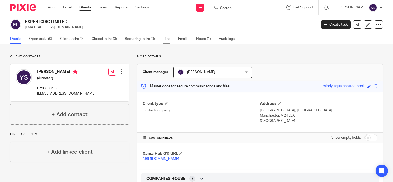
click at [168, 39] on link "Files" at bounding box center [169, 39] width 12 height 10
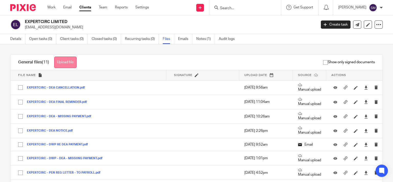
click at [67, 63] on button "Upload file" at bounding box center [65, 62] width 22 height 12
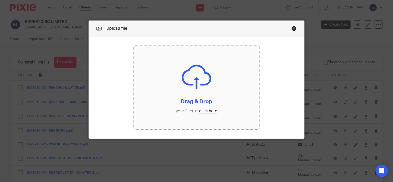
click at [169, 87] on input "file" at bounding box center [196, 88] width 125 height 84
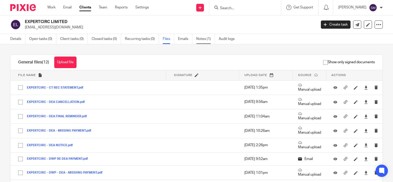
click at [208, 41] on link "Notes (1)" at bounding box center [205, 39] width 19 height 10
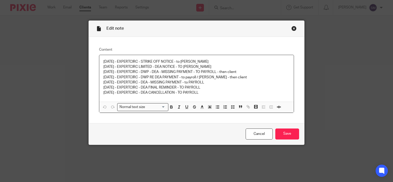
click at [206, 94] on p "14/01/25 - EXPERTCIRC - DEA CANCELLATION - TO PAYROLL" at bounding box center [196, 92] width 186 height 5
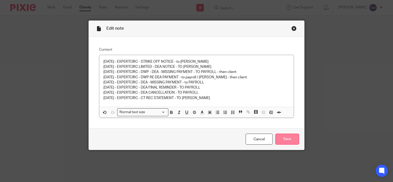
click at [286, 142] on input "Save" at bounding box center [287, 138] width 24 height 11
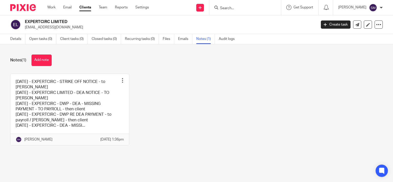
click at [227, 7] on input "Search" at bounding box center [242, 8] width 46 height 5
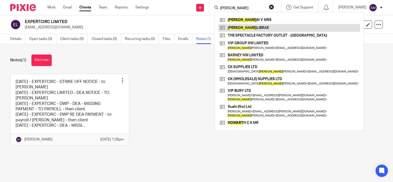
type input "[PERSON_NAME]"
click at [226, 26] on link at bounding box center [288, 28] width 141 height 8
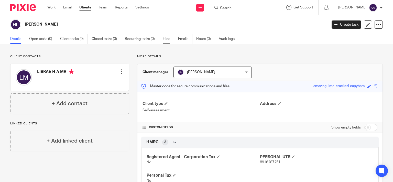
click at [167, 43] on link "Files" at bounding box center [169, 39] width 12 height 10
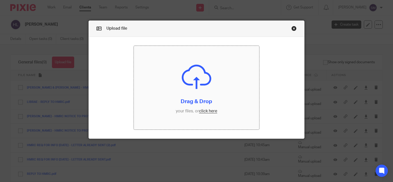
click at [180, 89] on input "file" at bounding box center [196, 88] width 125 height 84
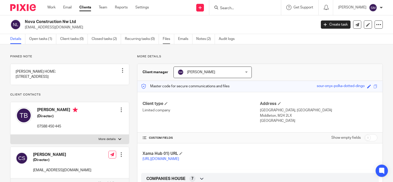
click at [167, 39] on link "Files" at bounding box center [169, 39] width 12 height 10
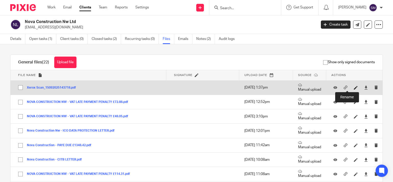
click at [353, 87] on icon at bounding box center [355, 88] width 4 height 4
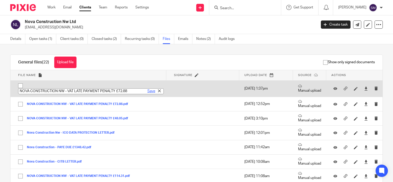
type input "NOVA CONSTRUCTION NW - VAT LATE PAYMENT PENALTY £72.88"
click at [147, 92] on link "Save" at bounding box center [151, 90] width 8 height 5
